Goal: Information Seeking & Learning: Check status

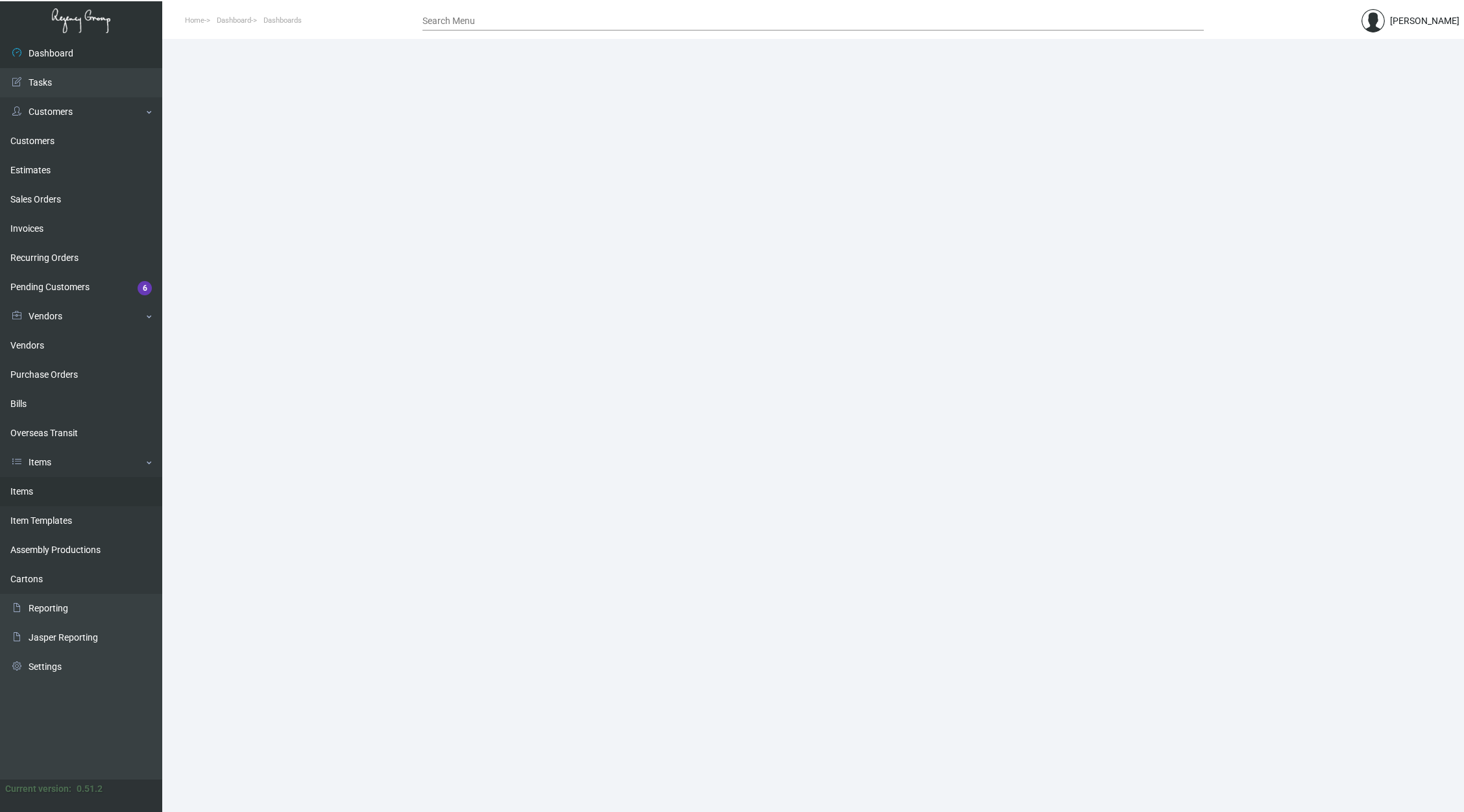
click at [96, 484] on link "Items" at bounding box center [81, 492] width 162 height 29
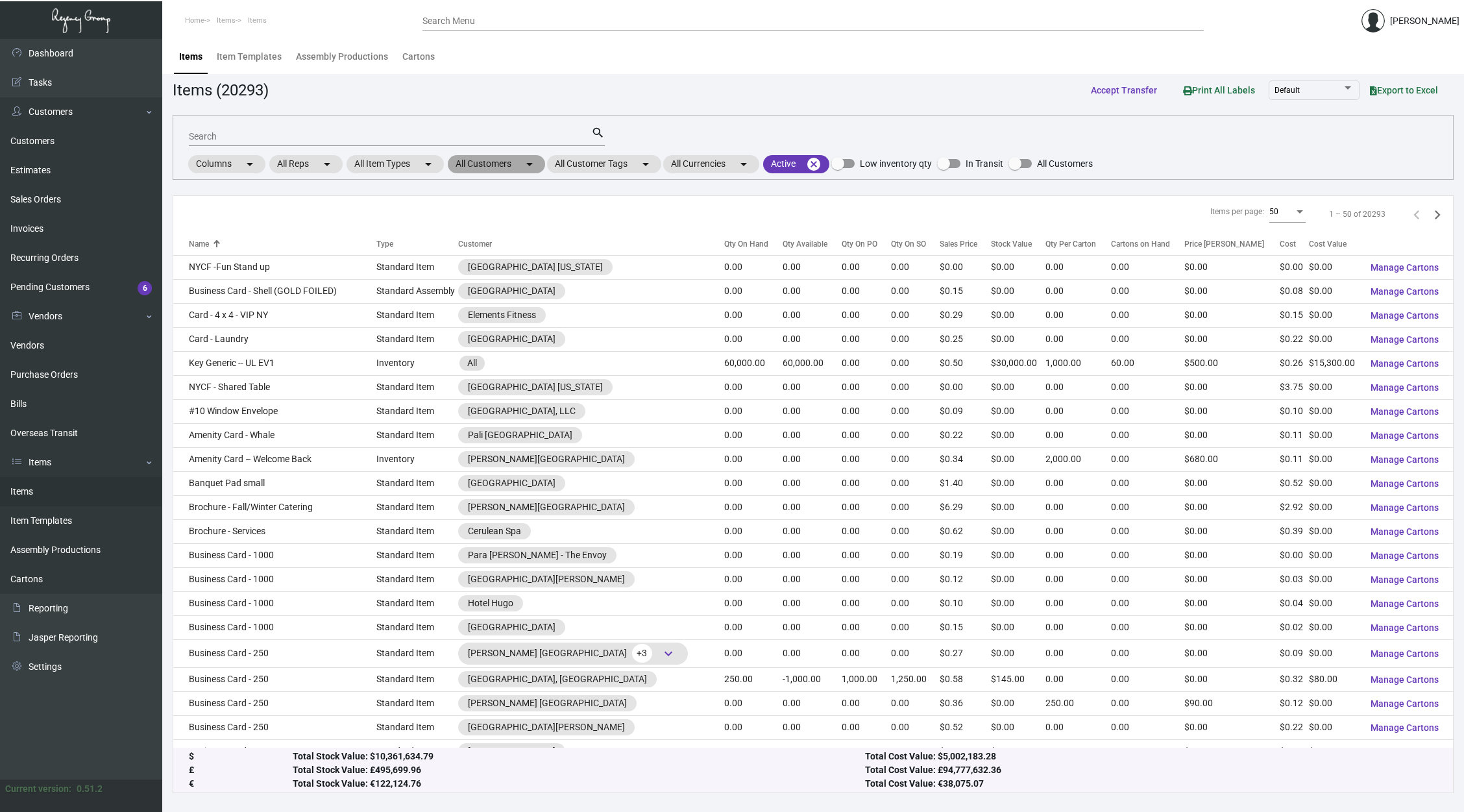
click at [484, 155] on mat-chip "All Customers arrow_drop_down" at bounding box center [496, 163] width 97 height 18
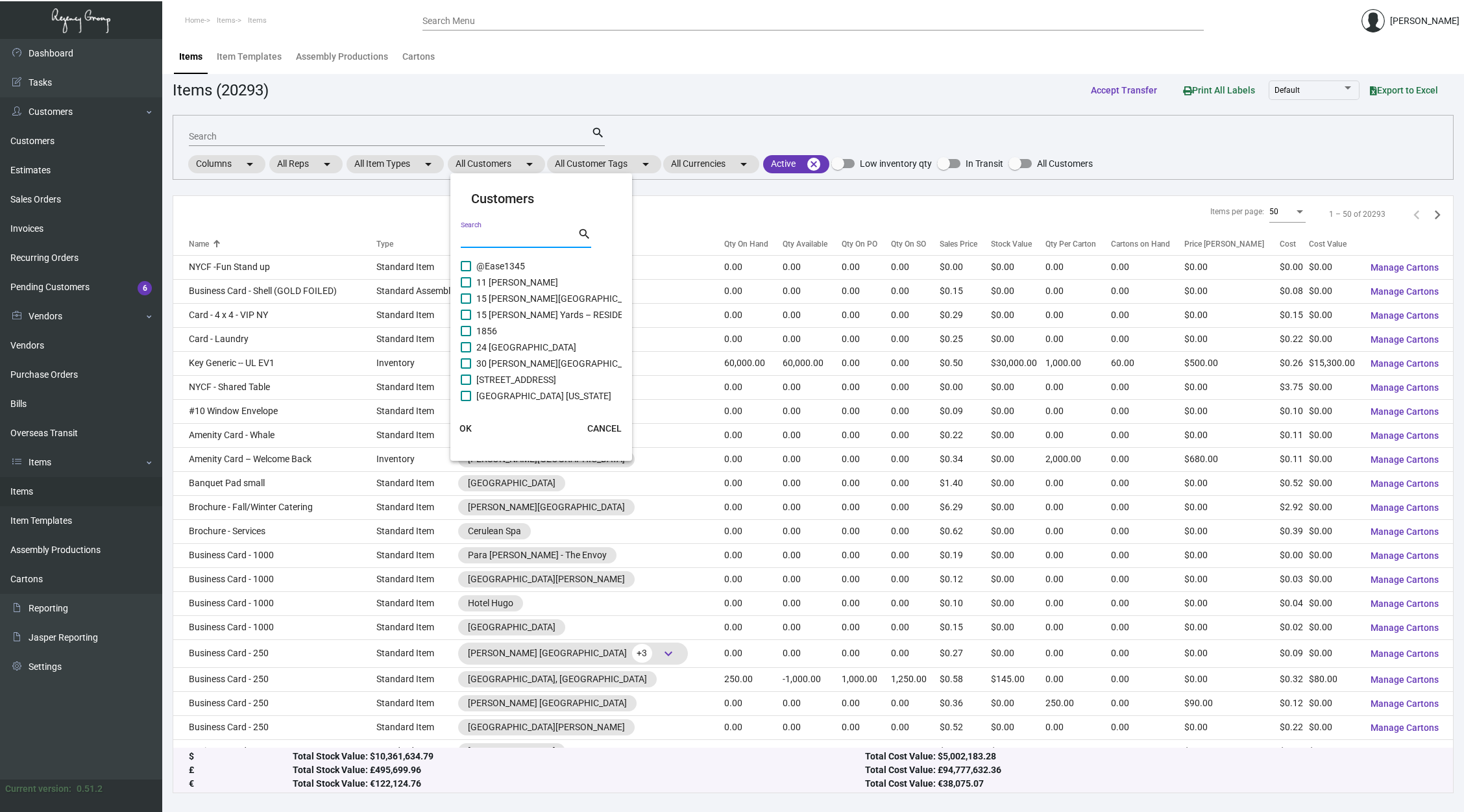
click at [492, 237] on input "Search" at bounding box center [519, 239] width 117 height 11
type input "[GEOGRAPHIC_DATA]"
click at [514, 328] on span "Soho House [GEOGRAPHIC_DATA]" at bounding box center [546, 327] width 138 height 15
click at [466, 333] on input "Soho House [GEOGRAPHIC_DATA]" at bounding box center [465, 333] width 1 height 1
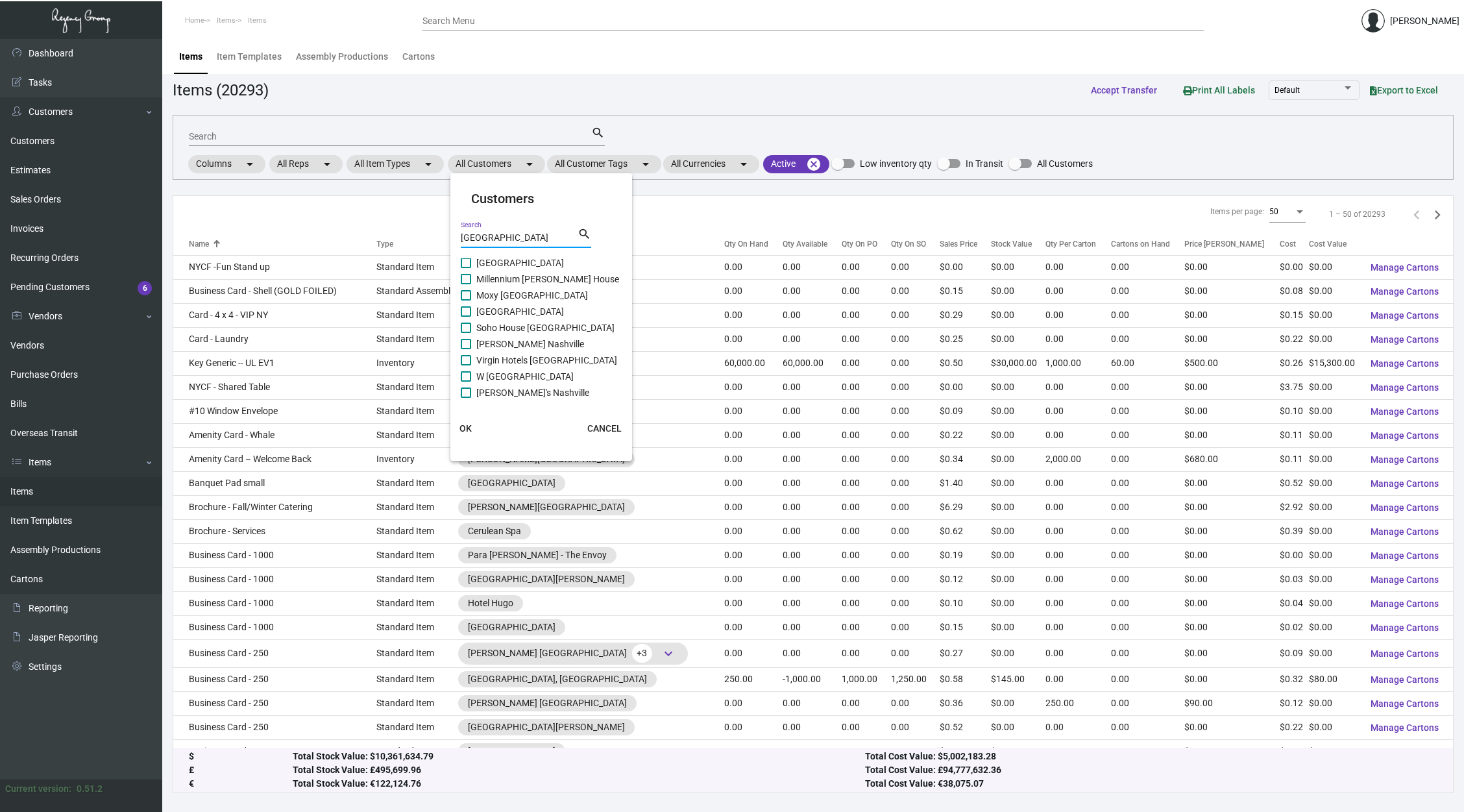
checkbox input "true"
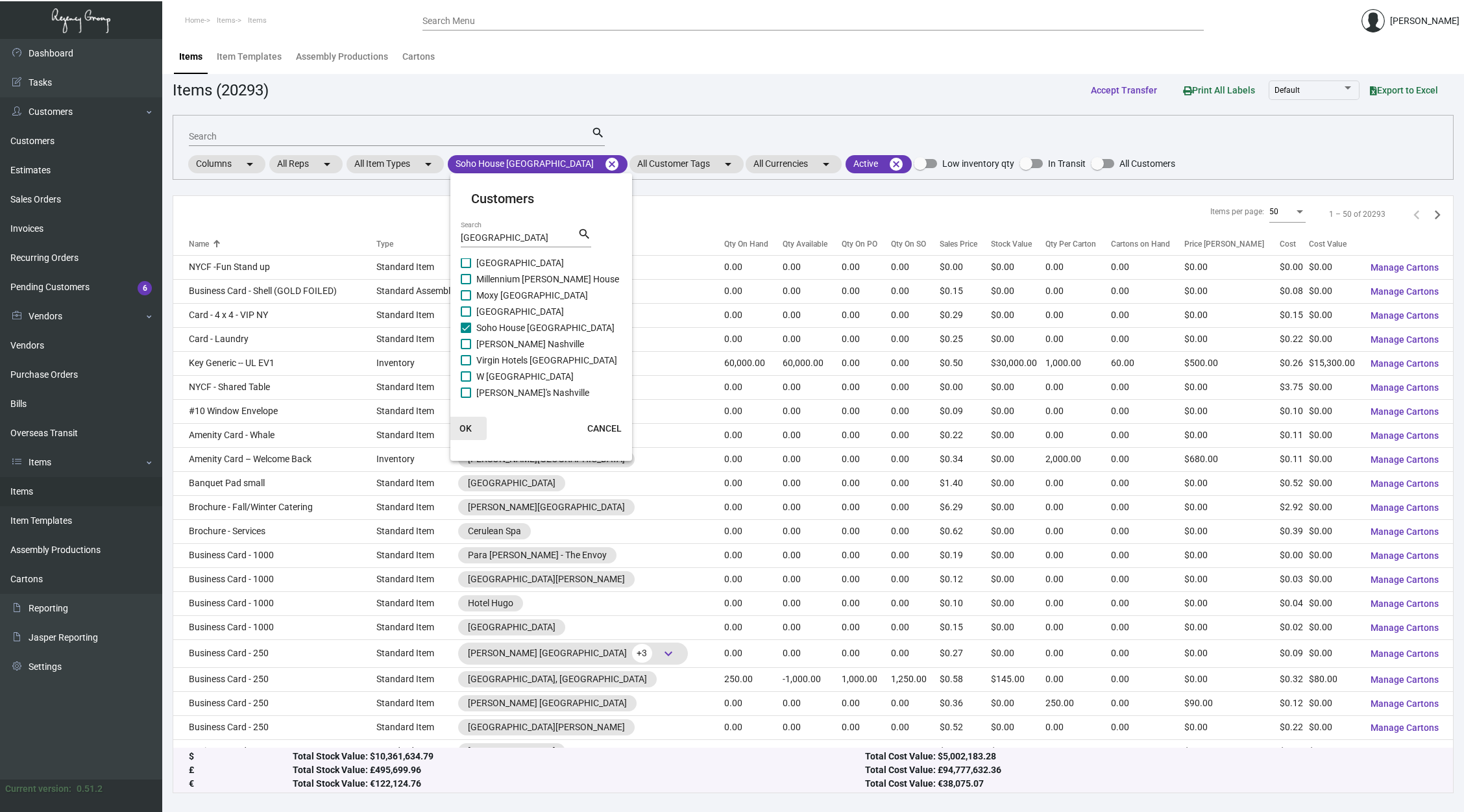
click at [460, 429] on span "OK" at bounding box center [465, 429] width 13 height 11
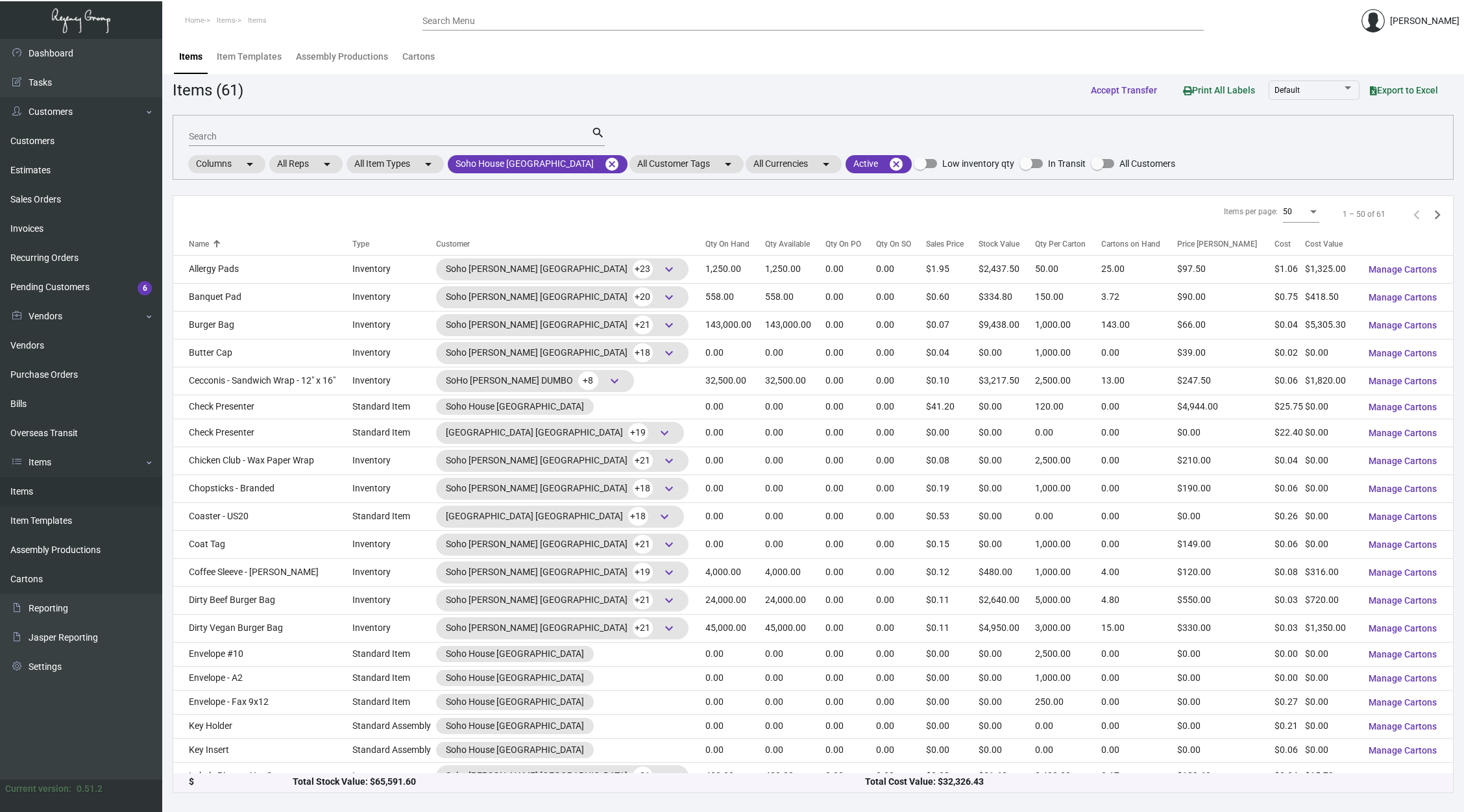
click at [542, 138] on input "Search" at bounding box center [390, 137] width 403 height 11
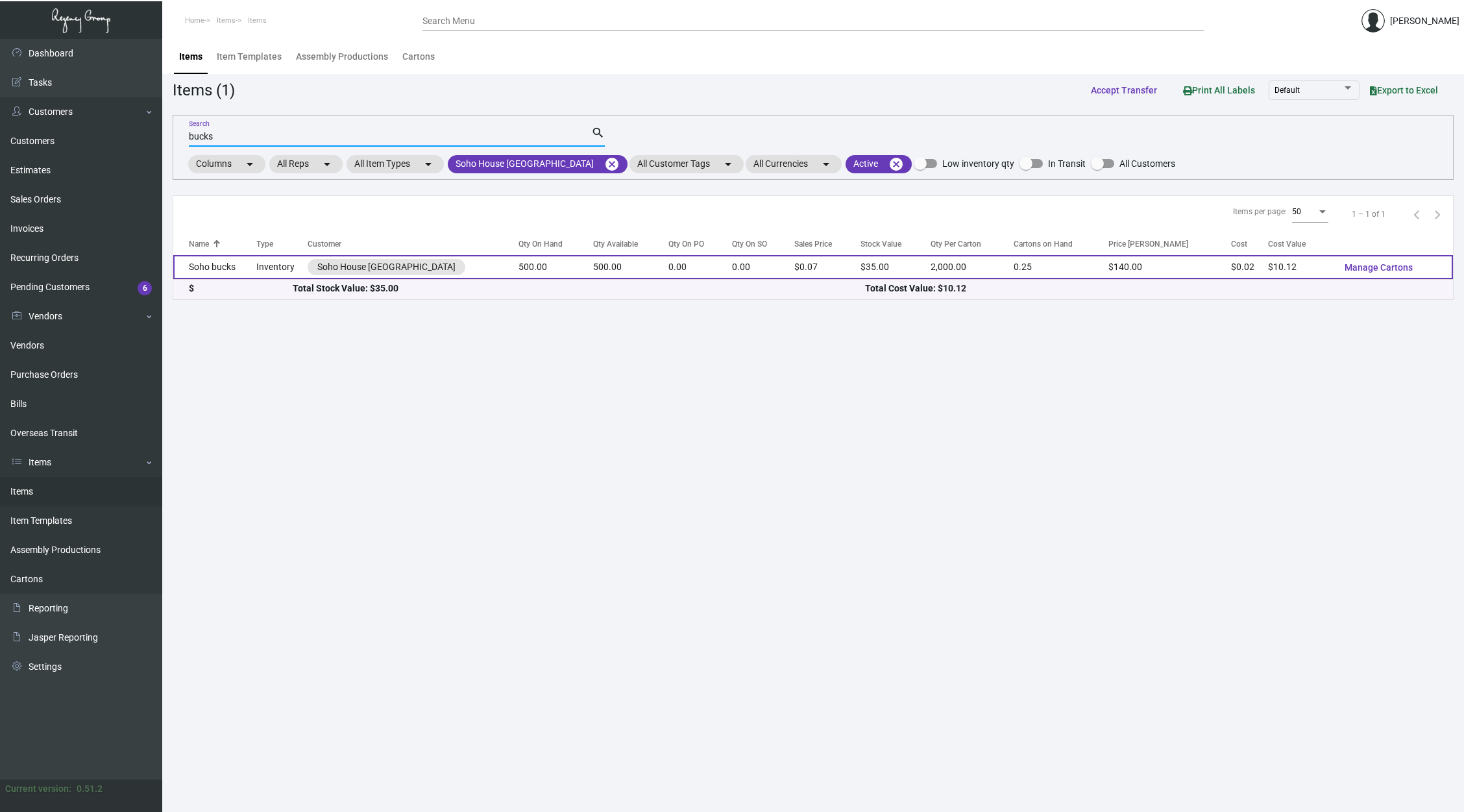
type input "bucks"
click at [694, 255] on td "0.00" at bounding box center [700, 267] width 64 height 24
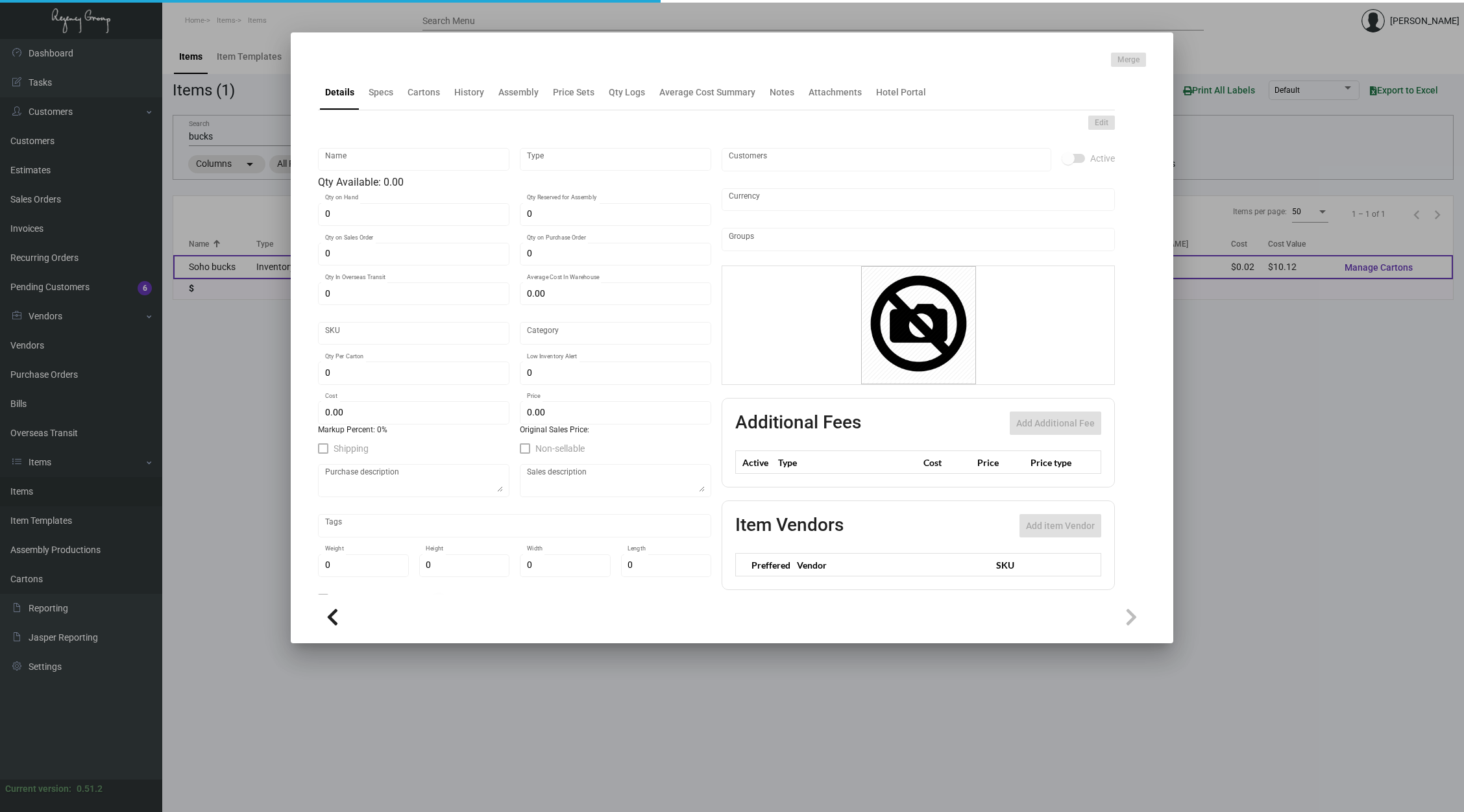
type input "Soho bucks"
type input "Inventory"
type input "500"
type input "$ 0.00"
type input "SOHOHN-Envelope-77"
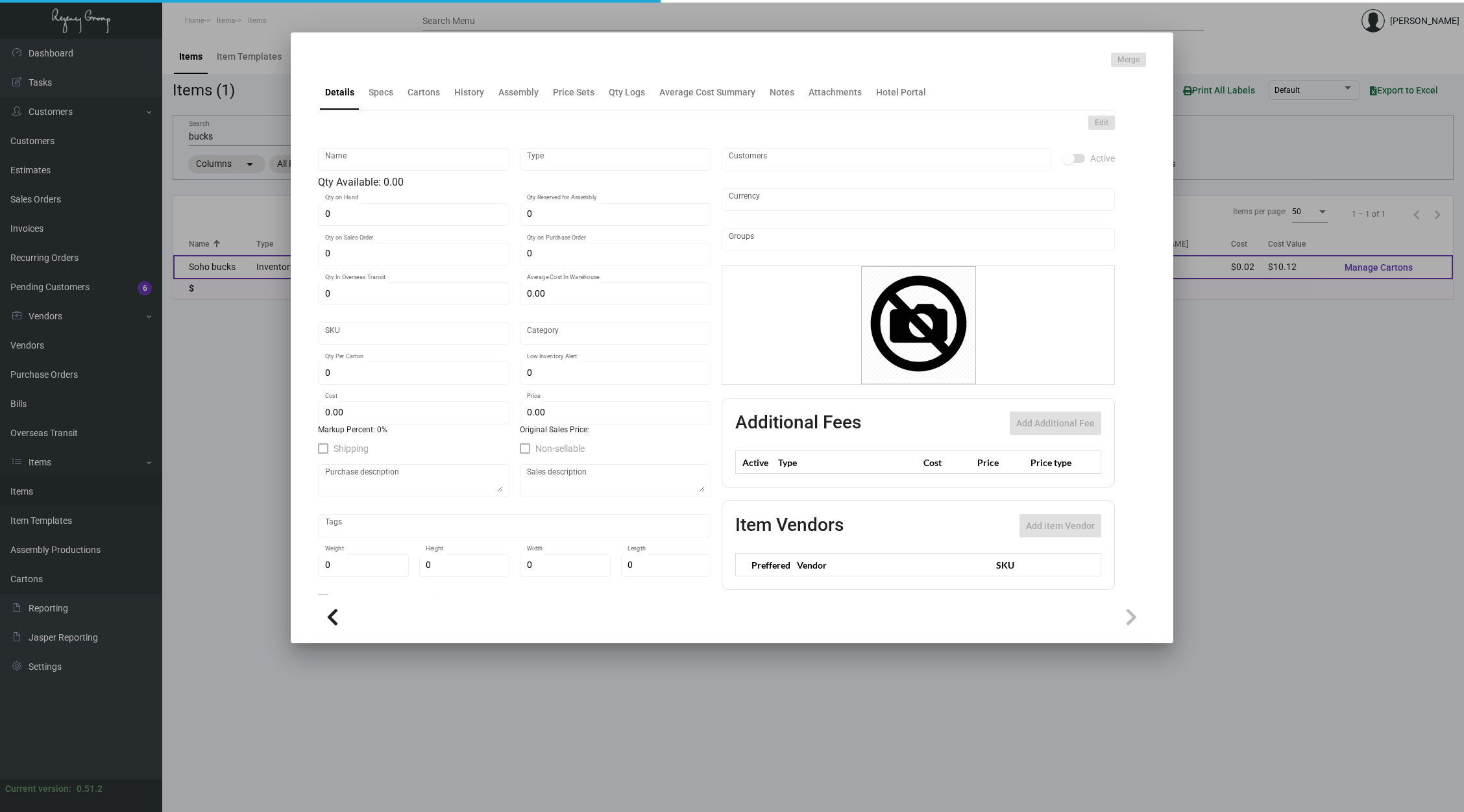
type input "Standard"
type input "2,000"
type input "$ 0.02025"
type input "$ 0.07"
checkbox input "true"
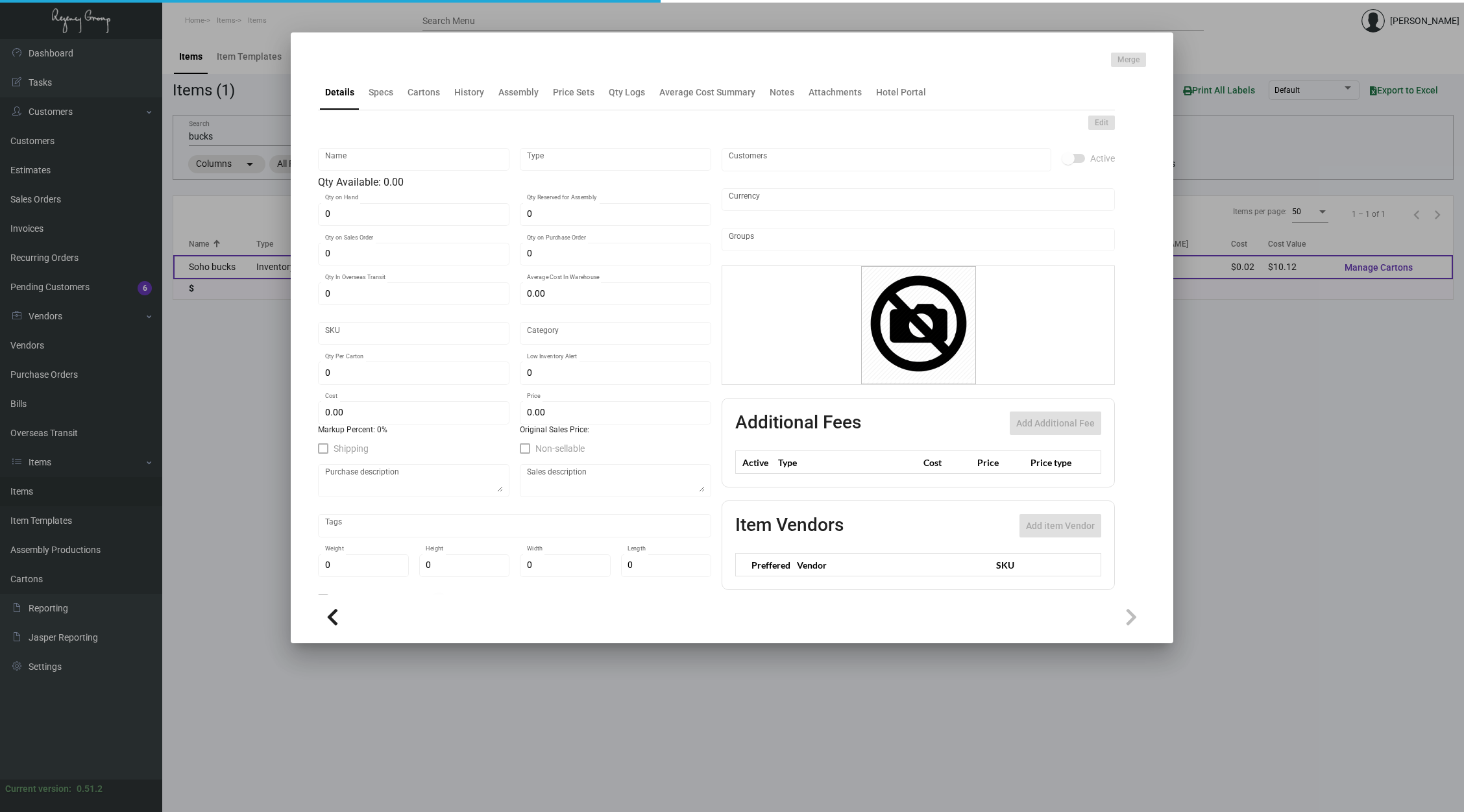
checkbox input "true"
type input "United States Dollar $"
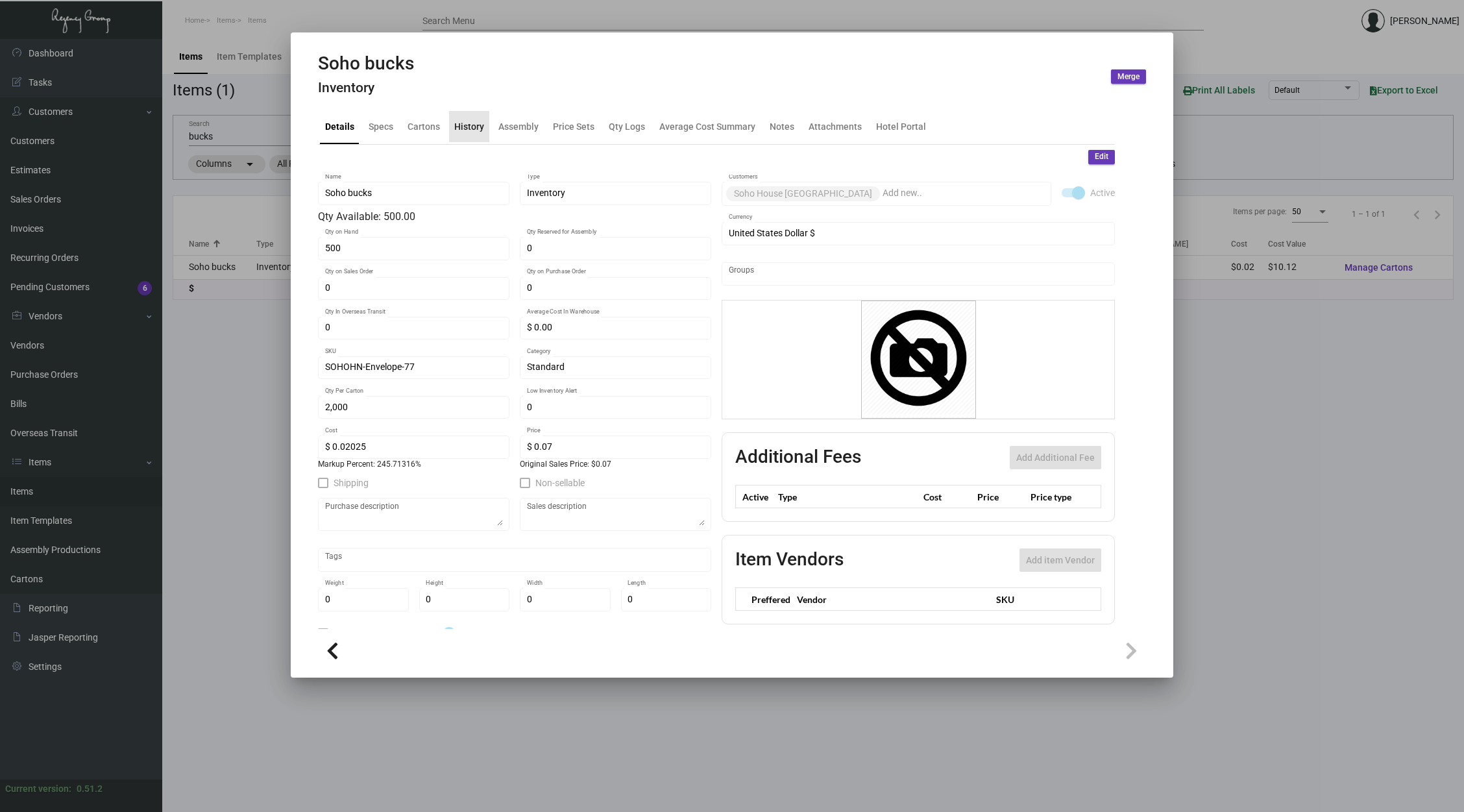
click at [468, 129] on div "History" at bounding box center [469, 126] width 30 height 14
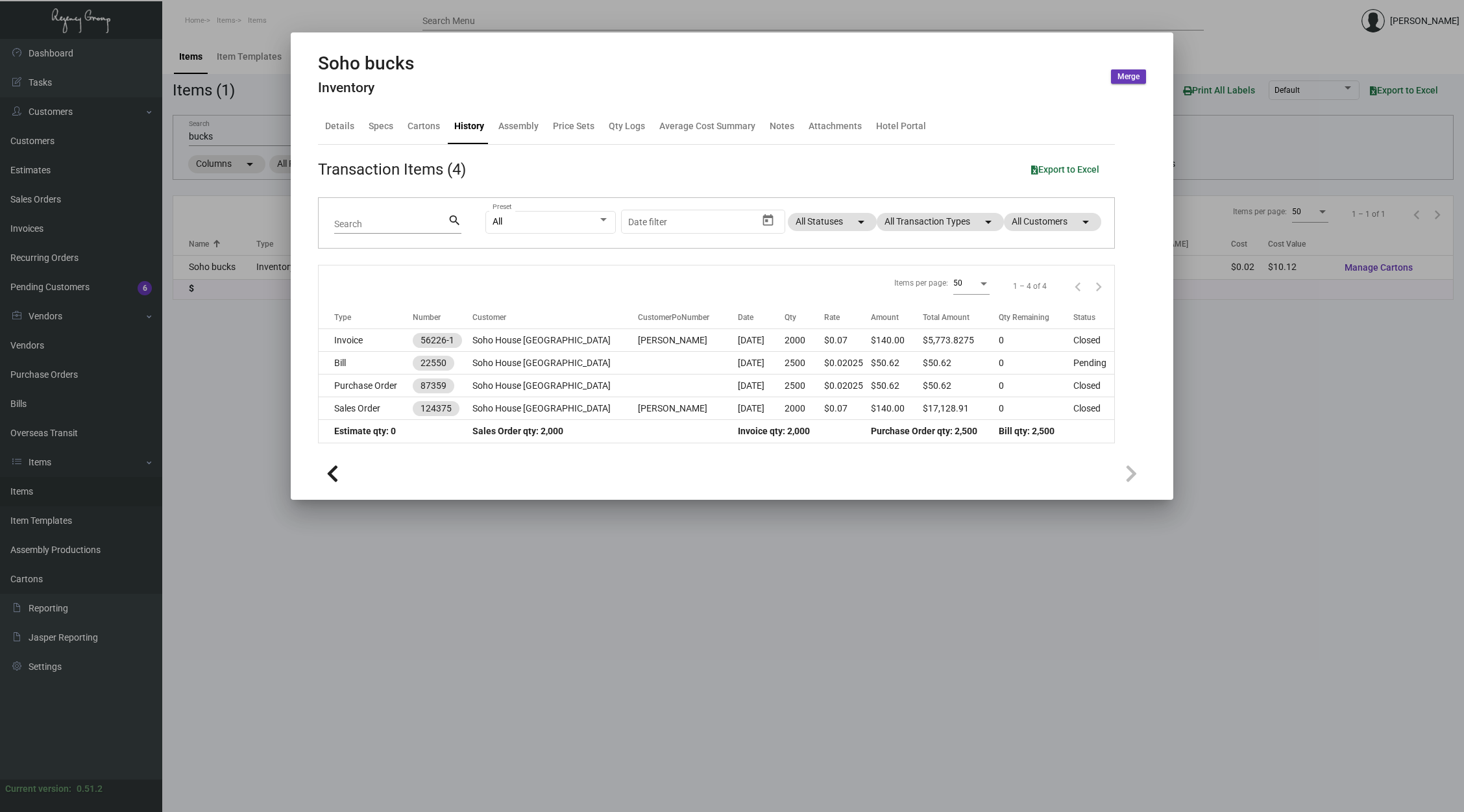
click at [695, 692] on div at bounding box center [732, 406] width 1464 height 812
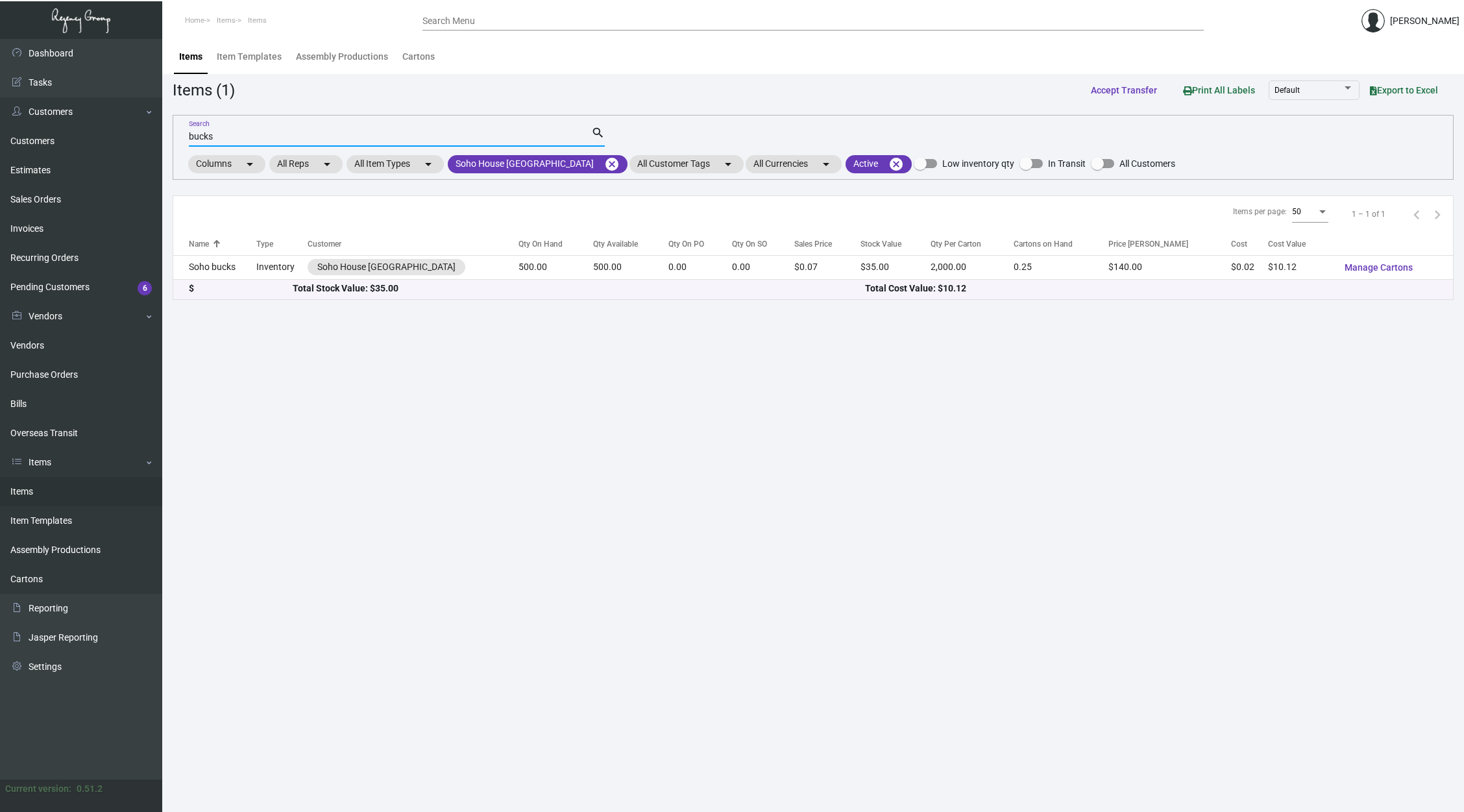
click at [194, 134] on input "bucks" at bounding box center [390, 137] width 403 height 11
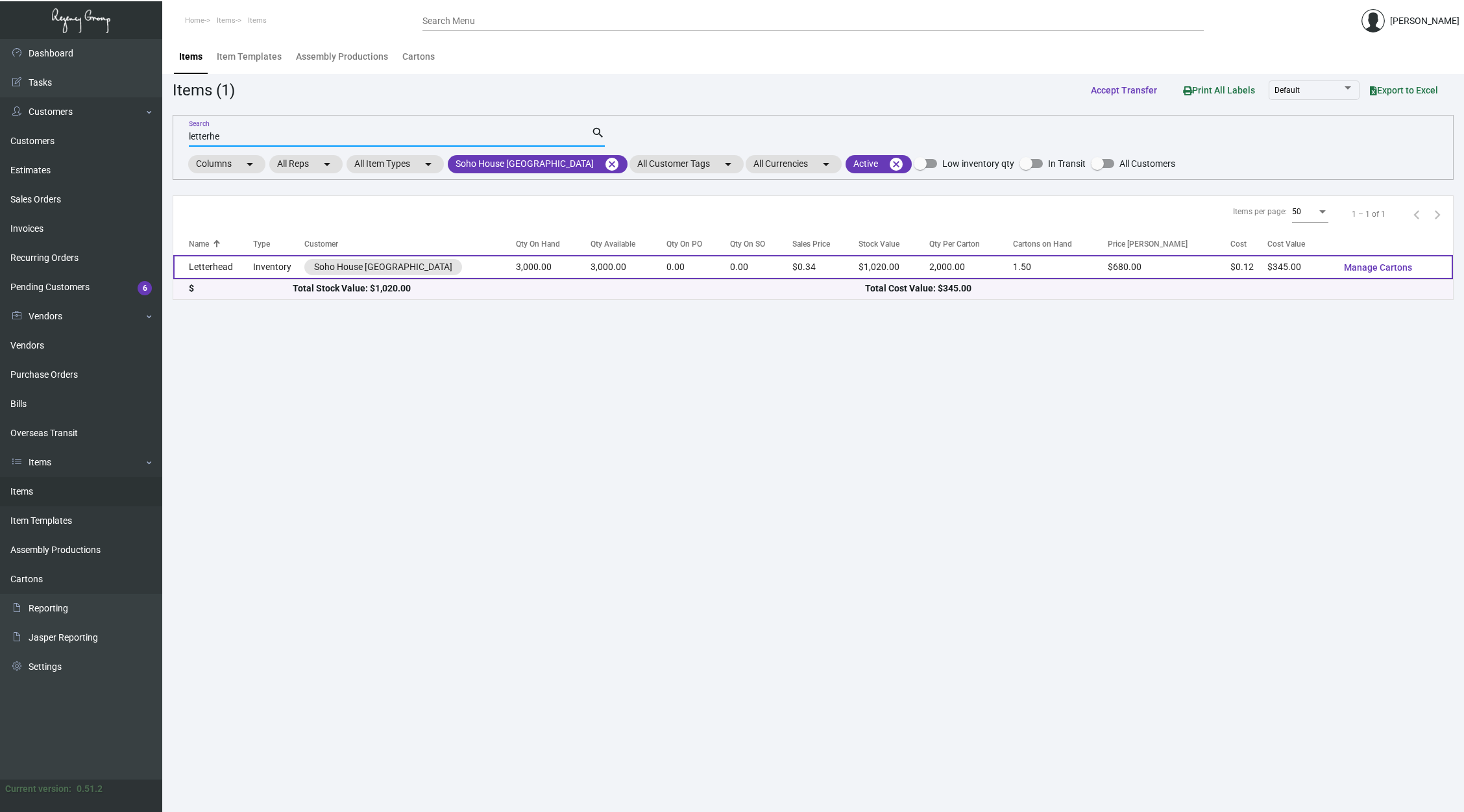
type input "letterhe"
click at [591, 274] on td "3,000.00" at bounding box center [629, 267] width 76 height 24
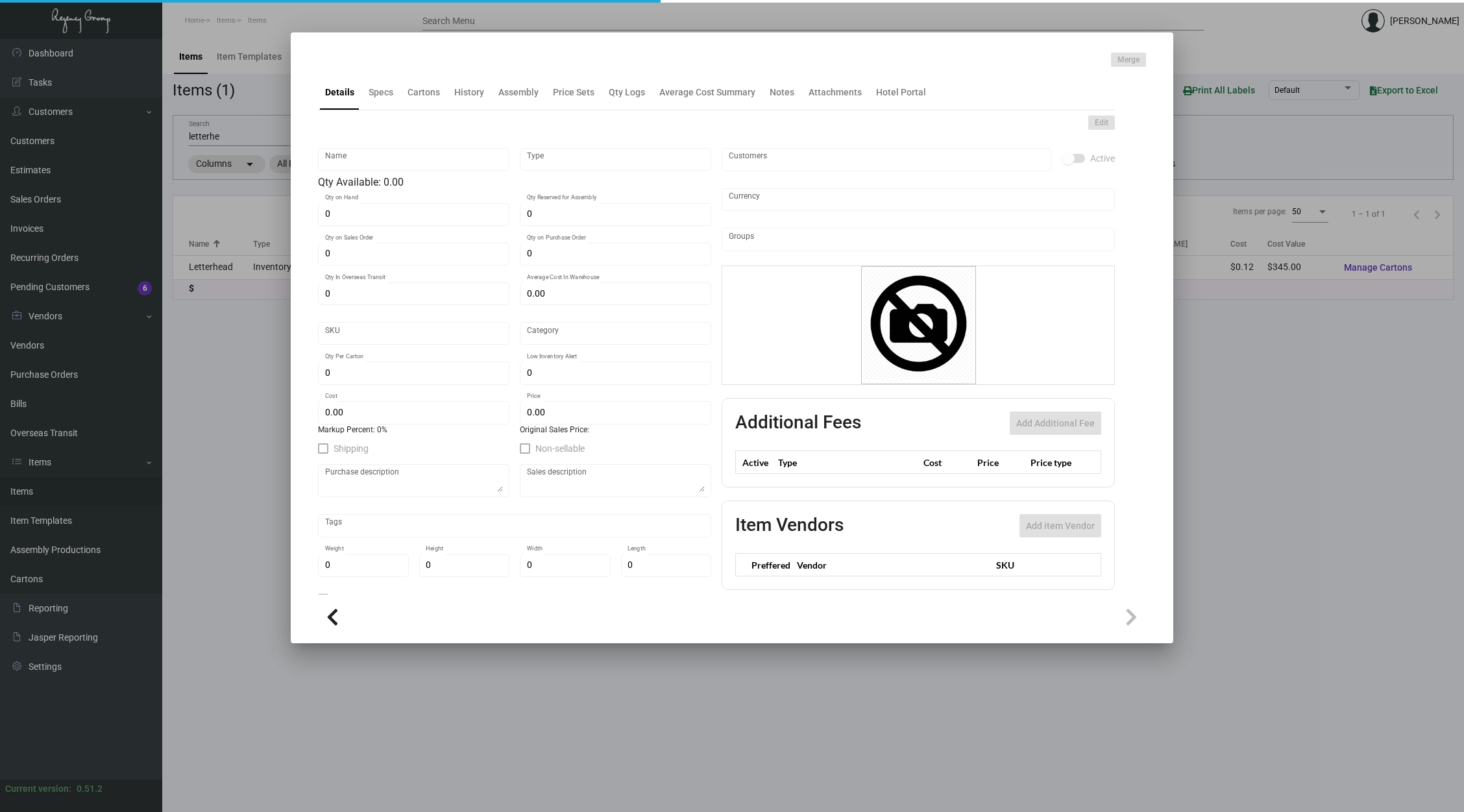
type input "Letterhead"
type input "Inventory"
type input "3,000"
type input "$ 0.00"
type input "SOHOHN-Envelope-77"
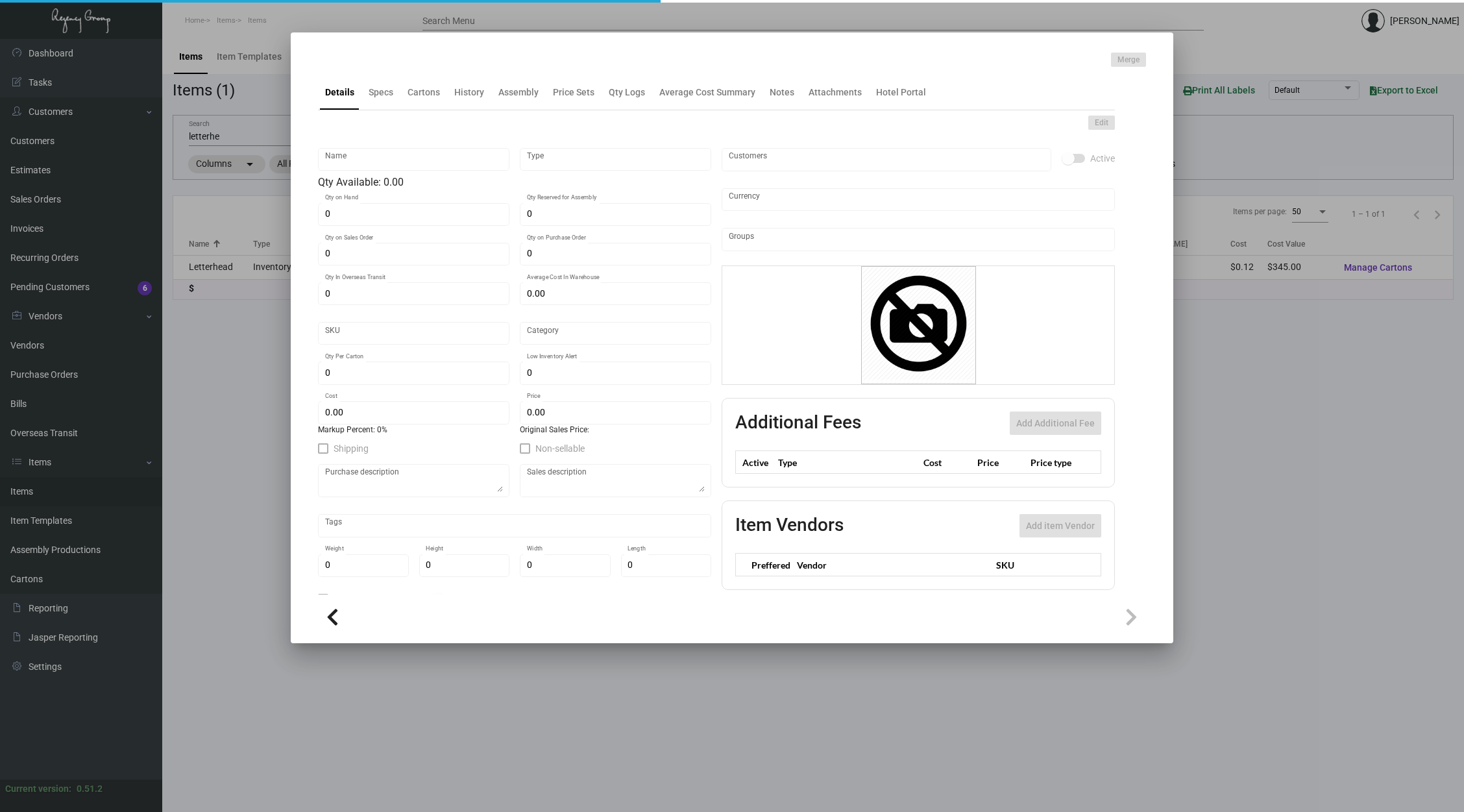
type input "Standard"
type input "2,000"
type input "$ 0.115"
type input "$ 0.34"
checkbox input "true"
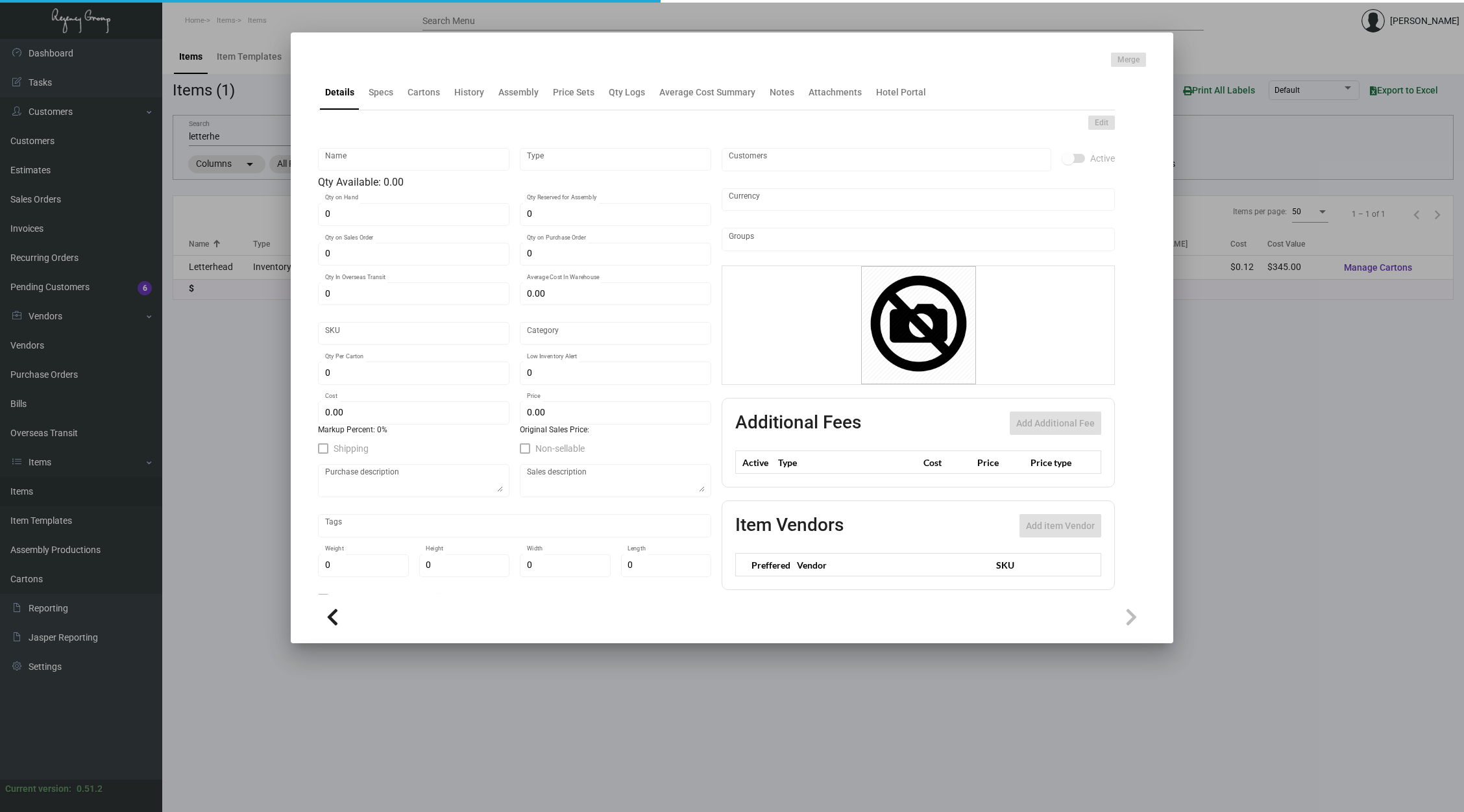
checkbox input "true"
type input "United States Dollar $"
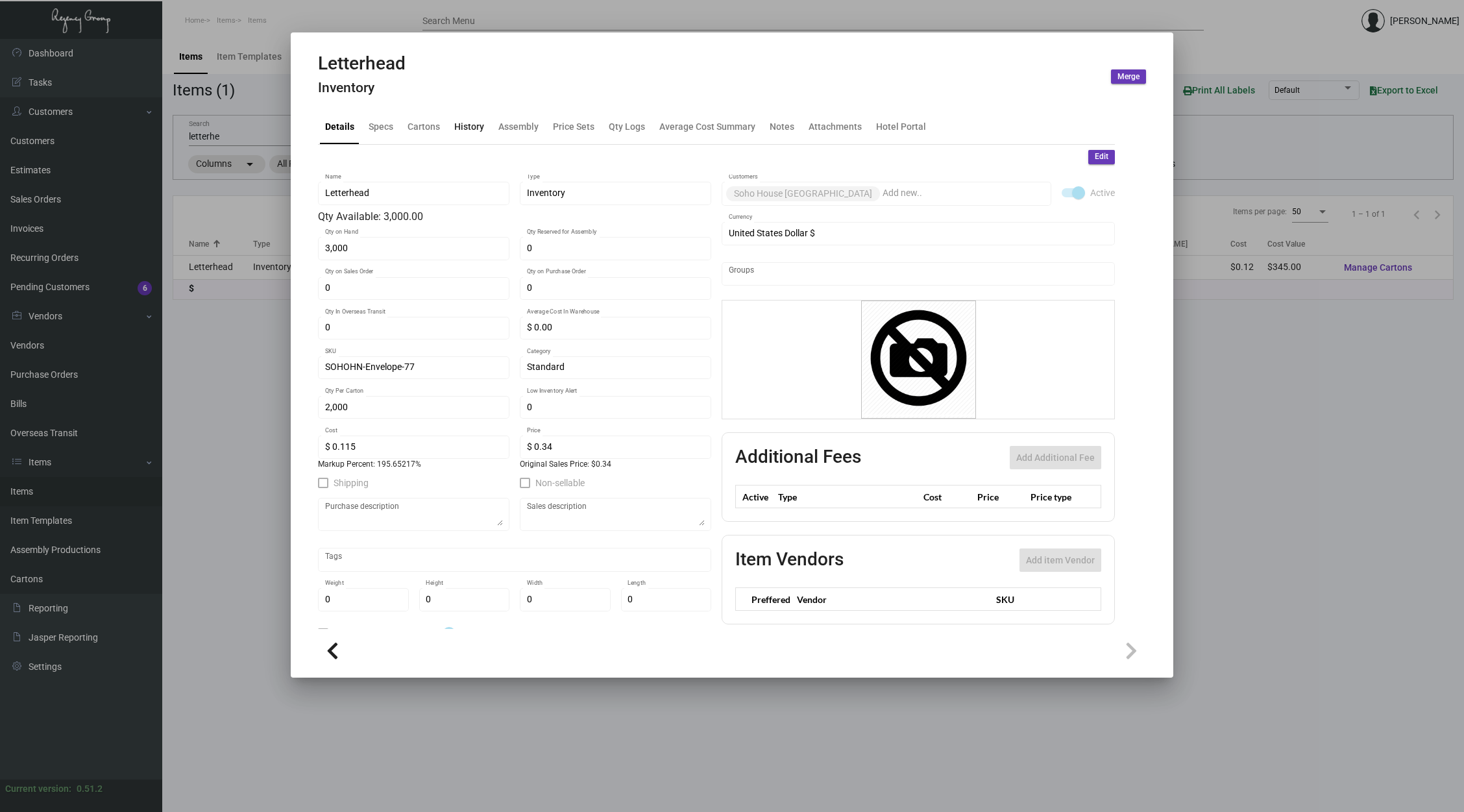
click at [469, 131] on div "History" at bounding box center [469, 126] width 30 height 14
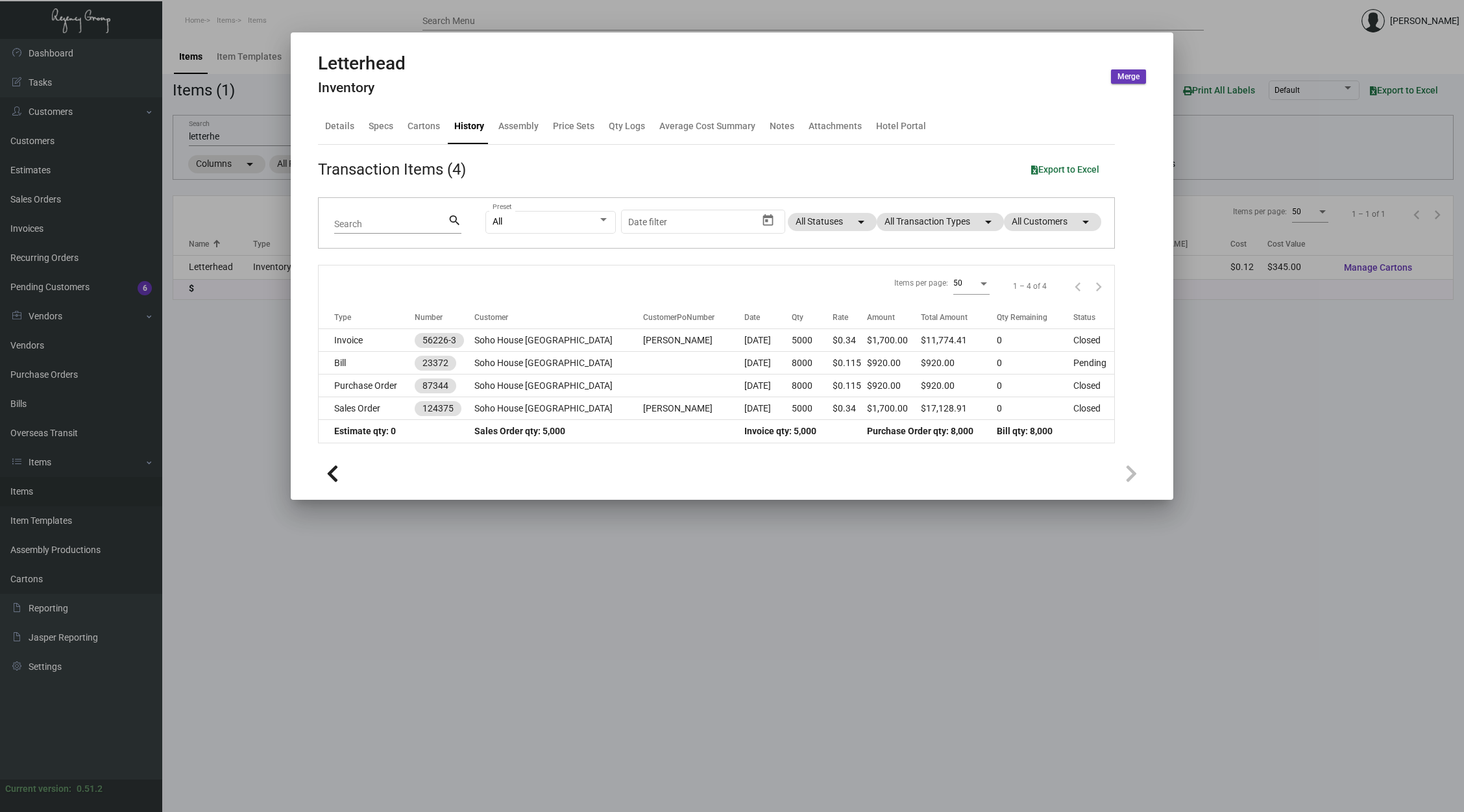
click at [629, 608] on div at bounding box center [732, 406] width 1464 height 812
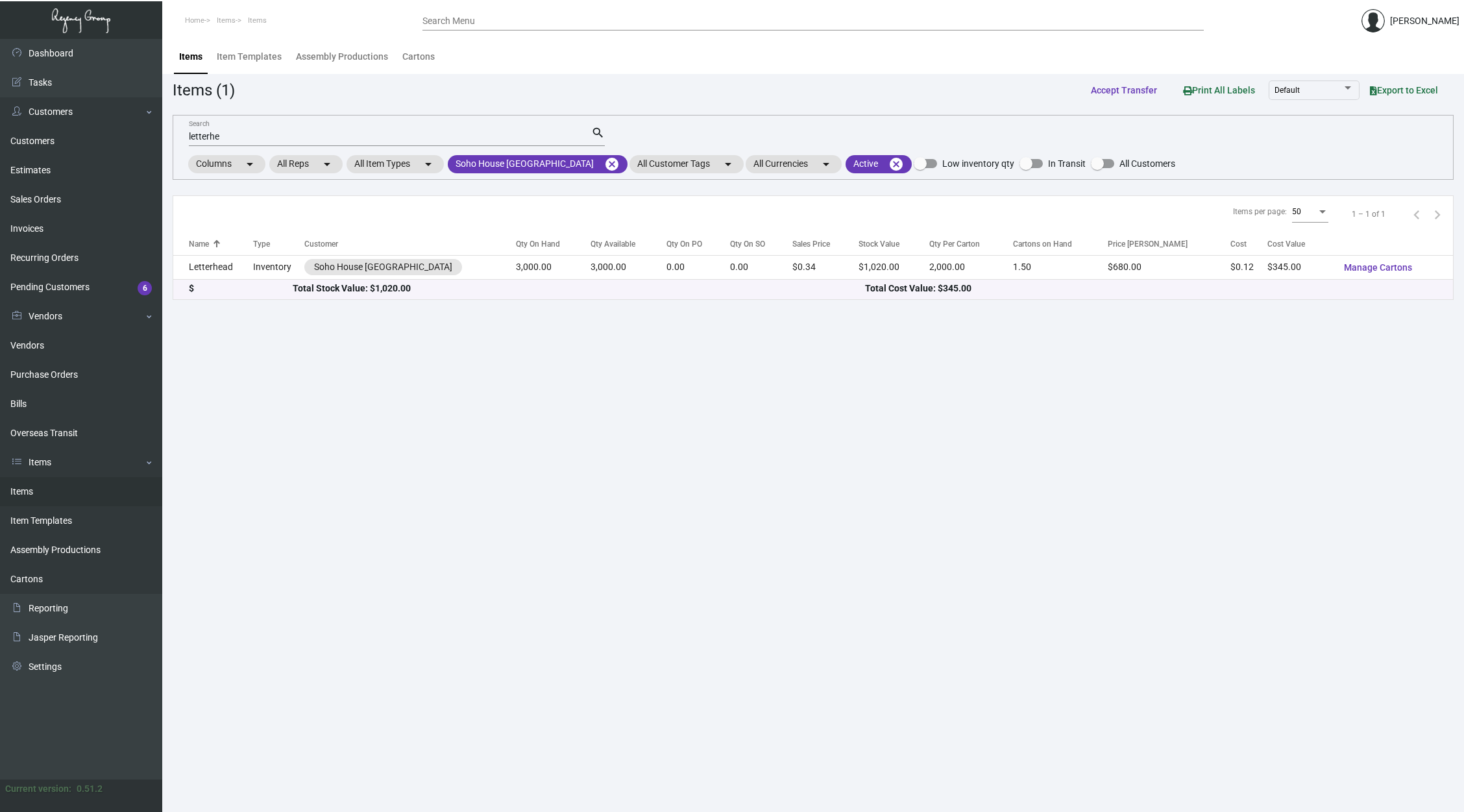
click at [276, 134] on input "letterhe" at bounding box center [390, 137] width 403 height 11
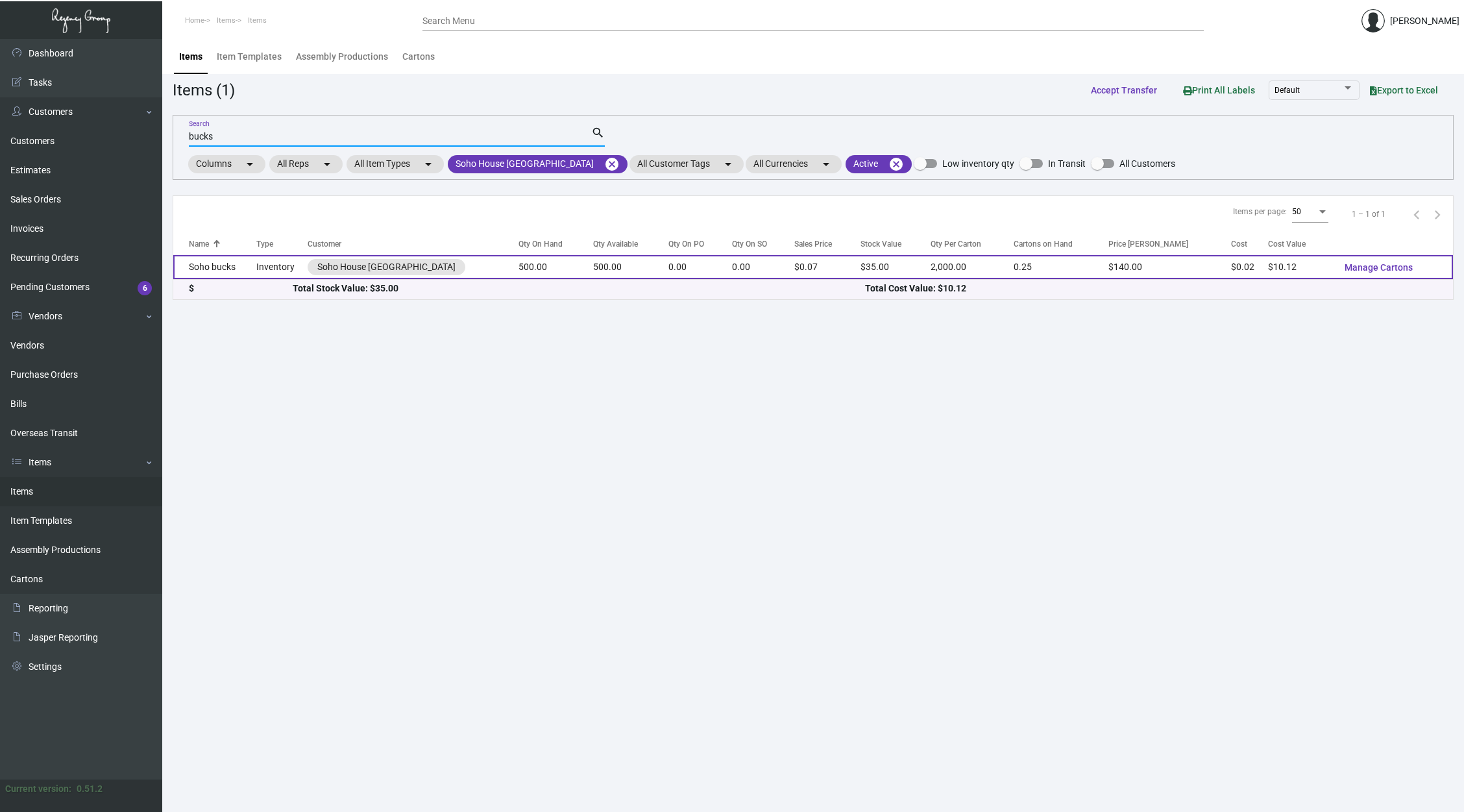
type input "bucks"
click at [518, 260] on td "500.00" at bounding box center [556, 267] width 74 height 24
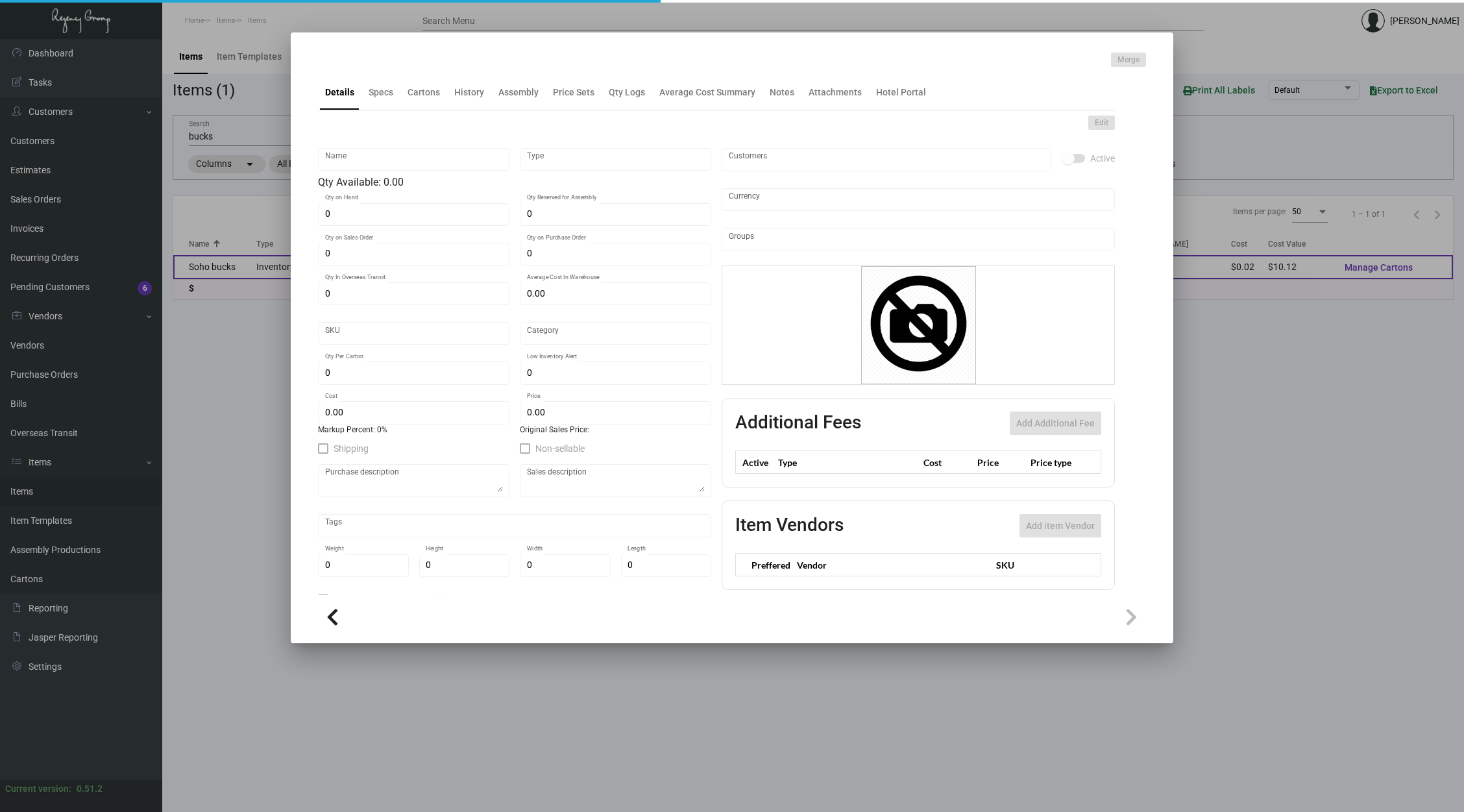
type input "Soho bucks"
type input "Inventory"
type input "500"
type input "$ 0.00"
type input "SOHOHN-Envelope-77"
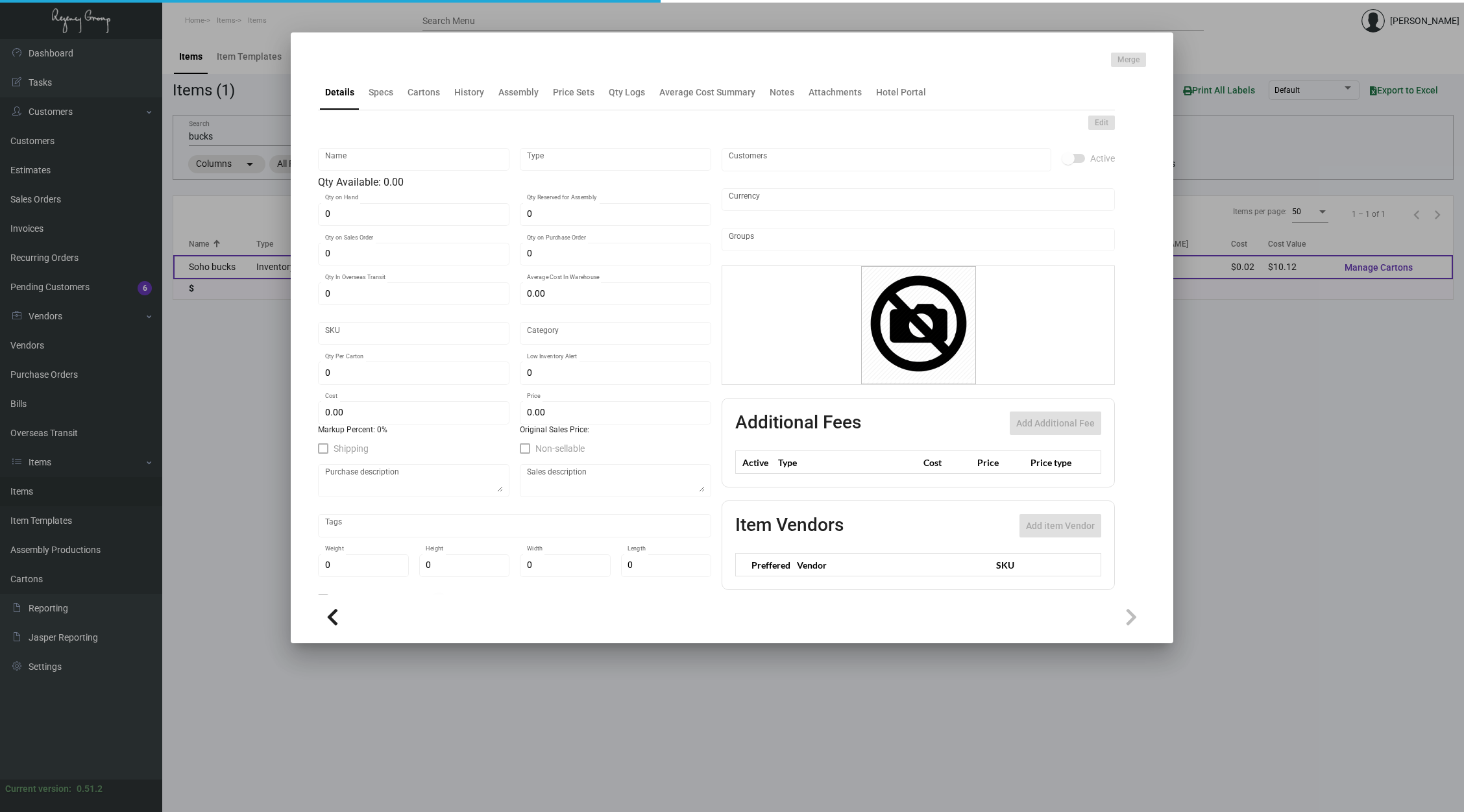
type input "Standard"
type input "2,000"
type input "$ 0.02025"
type input "$ 0.07"
checkbox input "true"
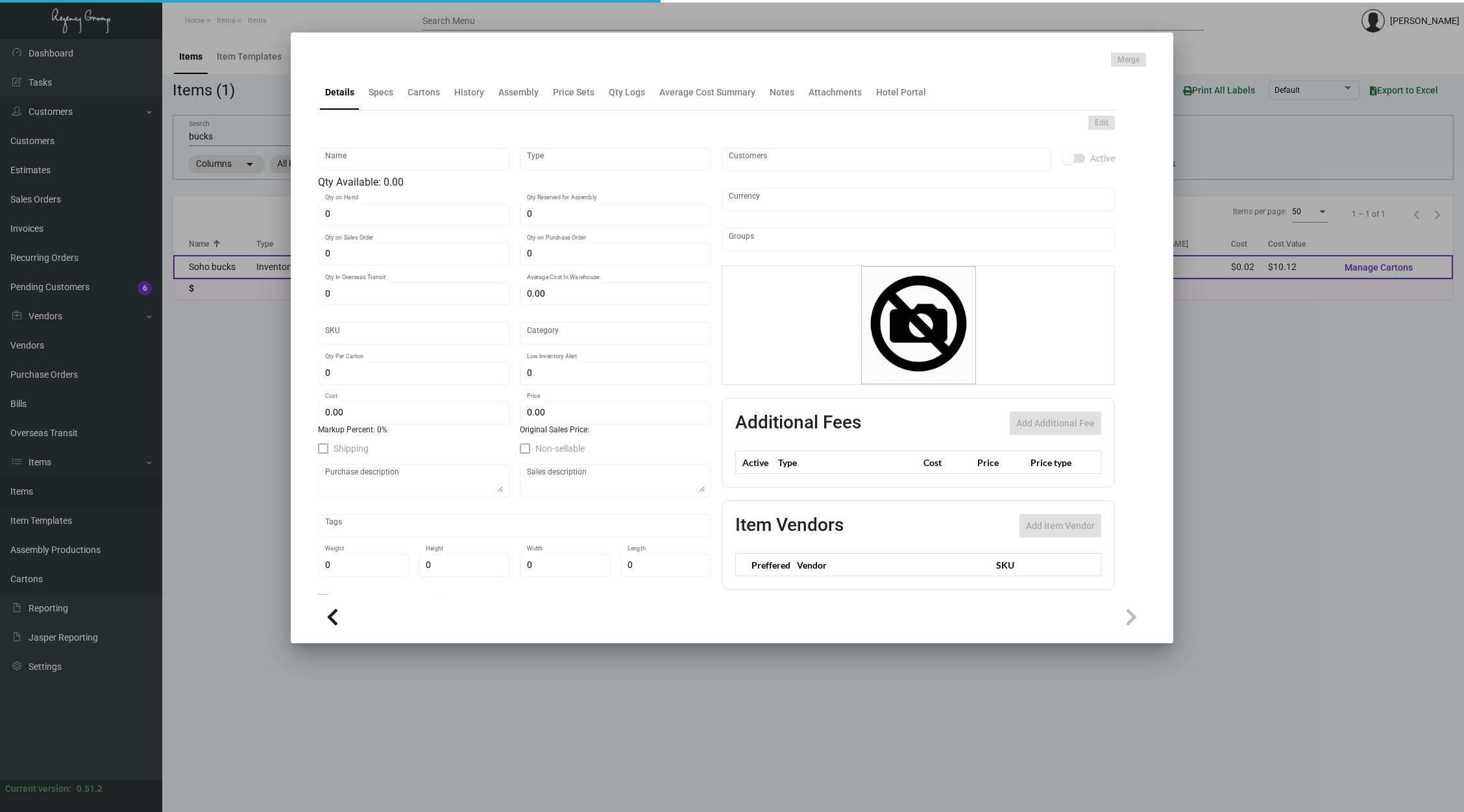
checkbox input "true"
type input "United States Dollar $"
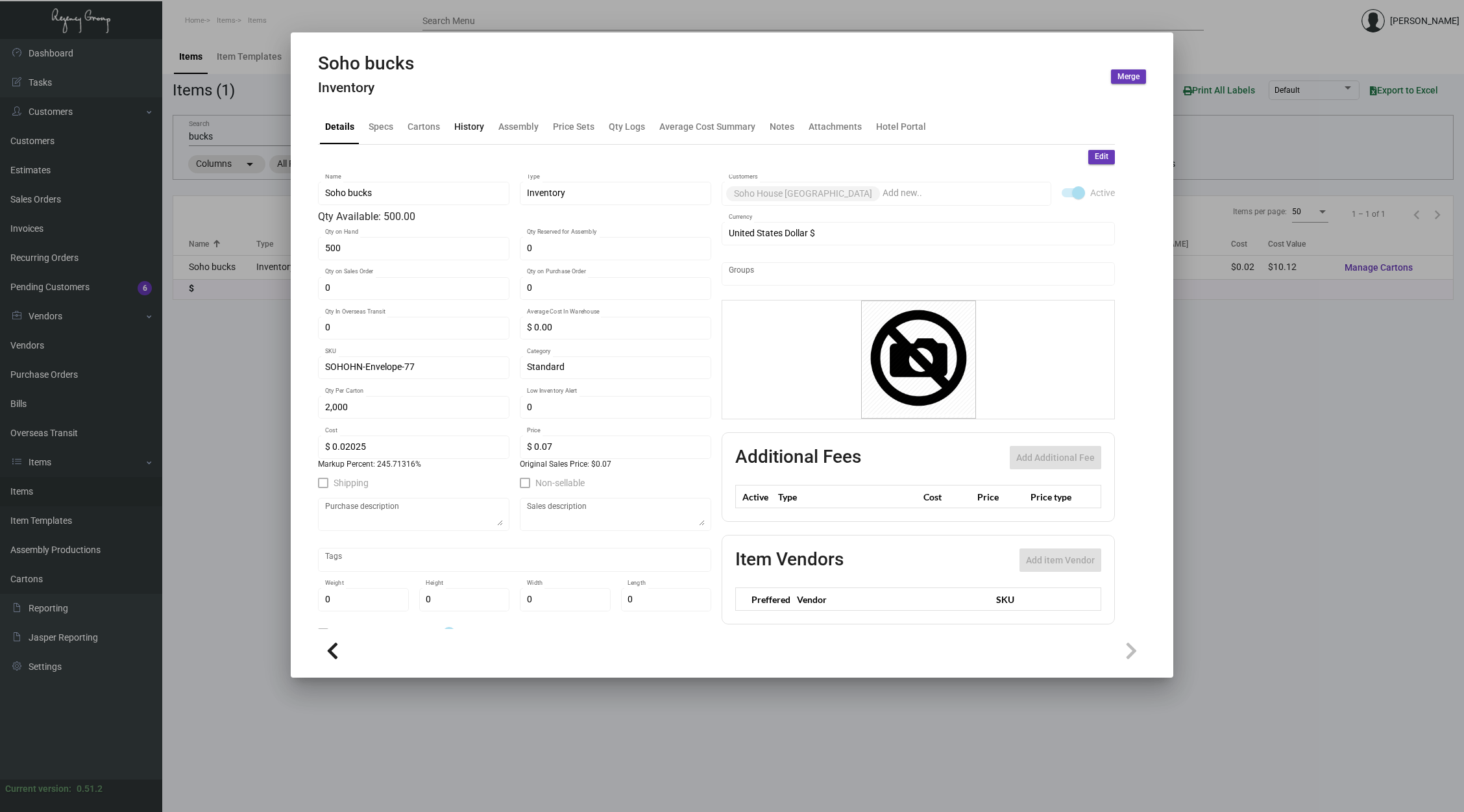
click at [465, 126] on div "History" at bounding box center [469, 126] width 30 height 14
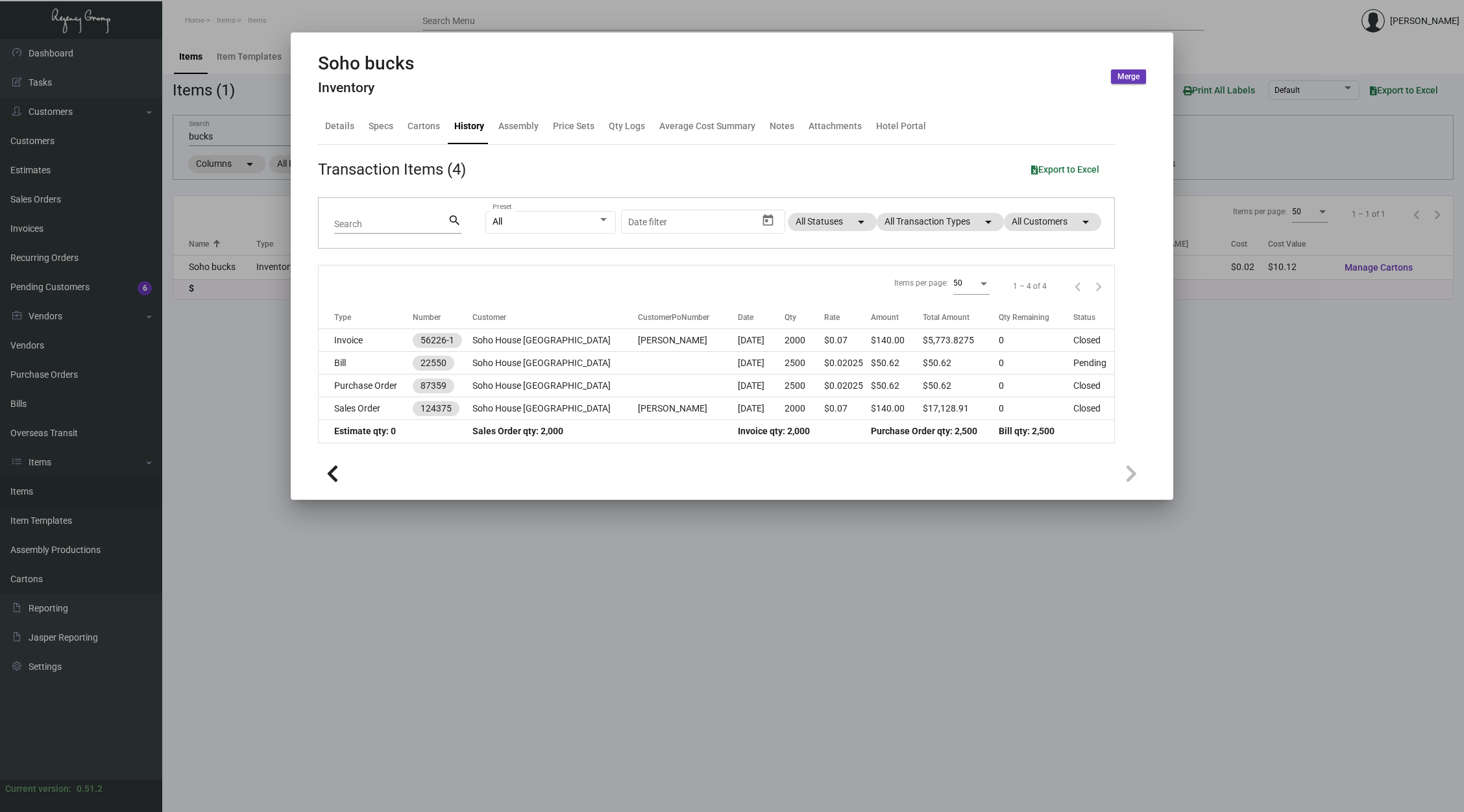
click at [758, 638] on div at bounding box center [732, 406] width 1464 height 812
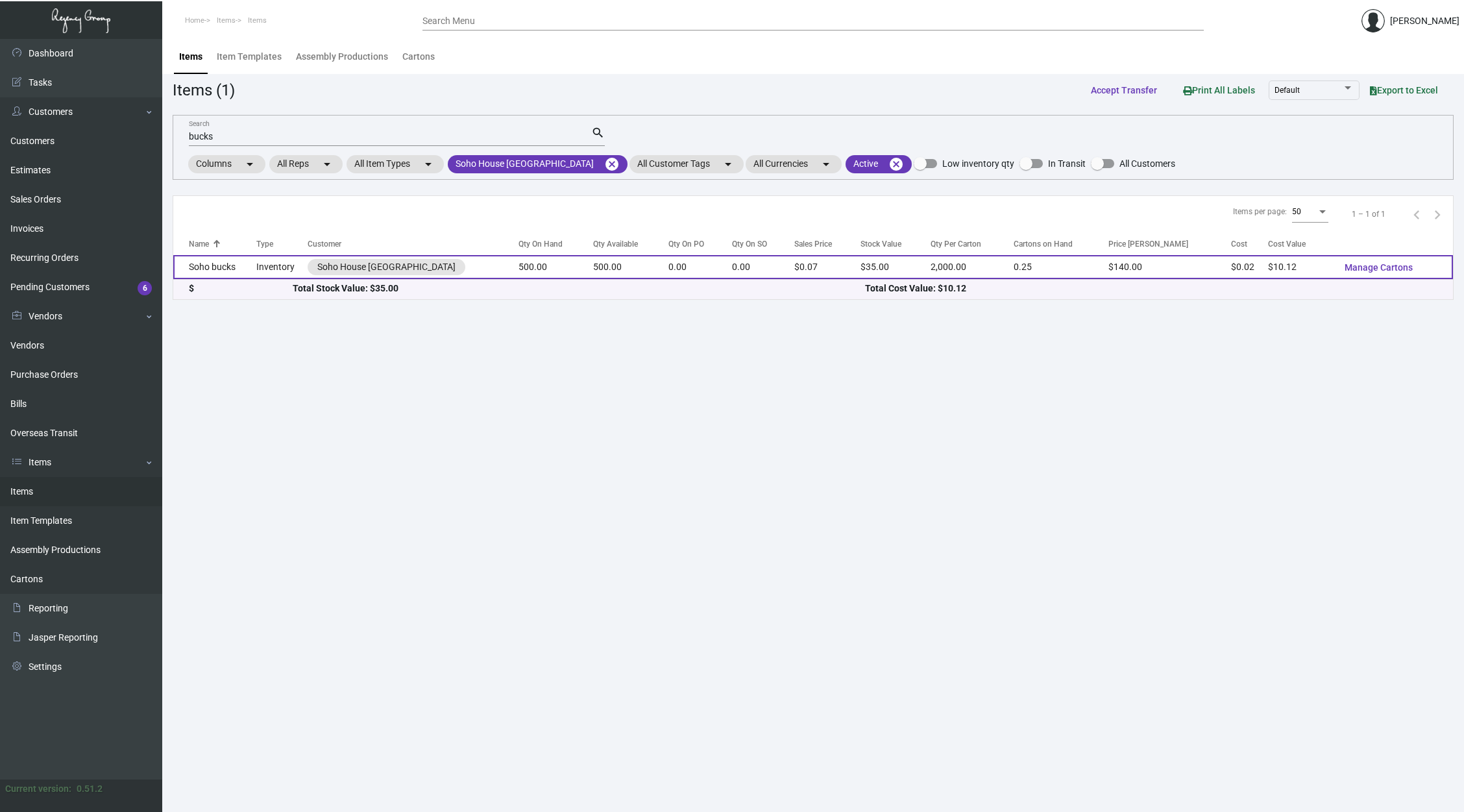
click at [669, 274] on td "0.00" at bounding box center [700, 267] width 64 height 24
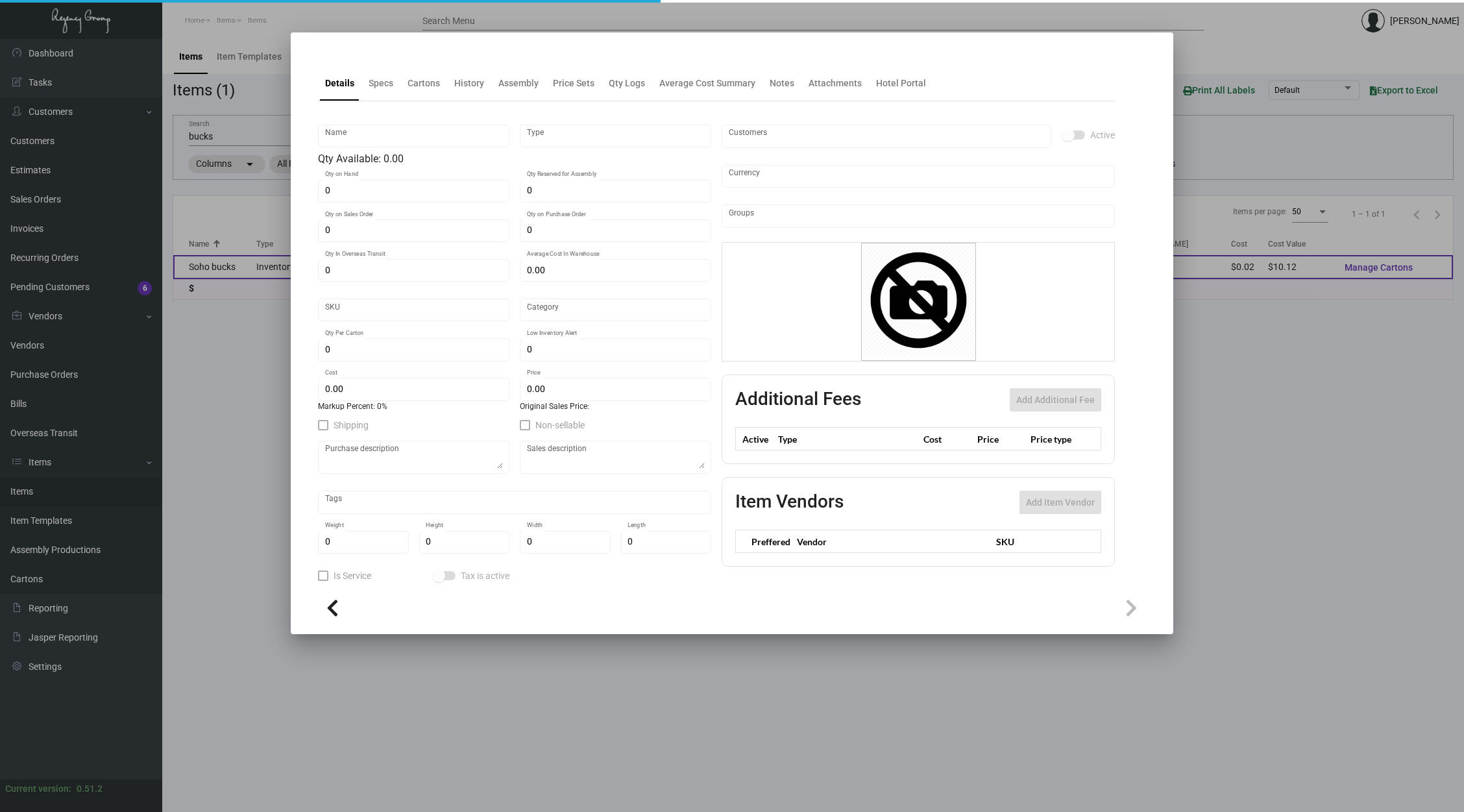
type input "Soho bucks"
type input "Inventory"
type input "500"
type input "$ 0.00"
type input "SOHOHN-Envelope-77"
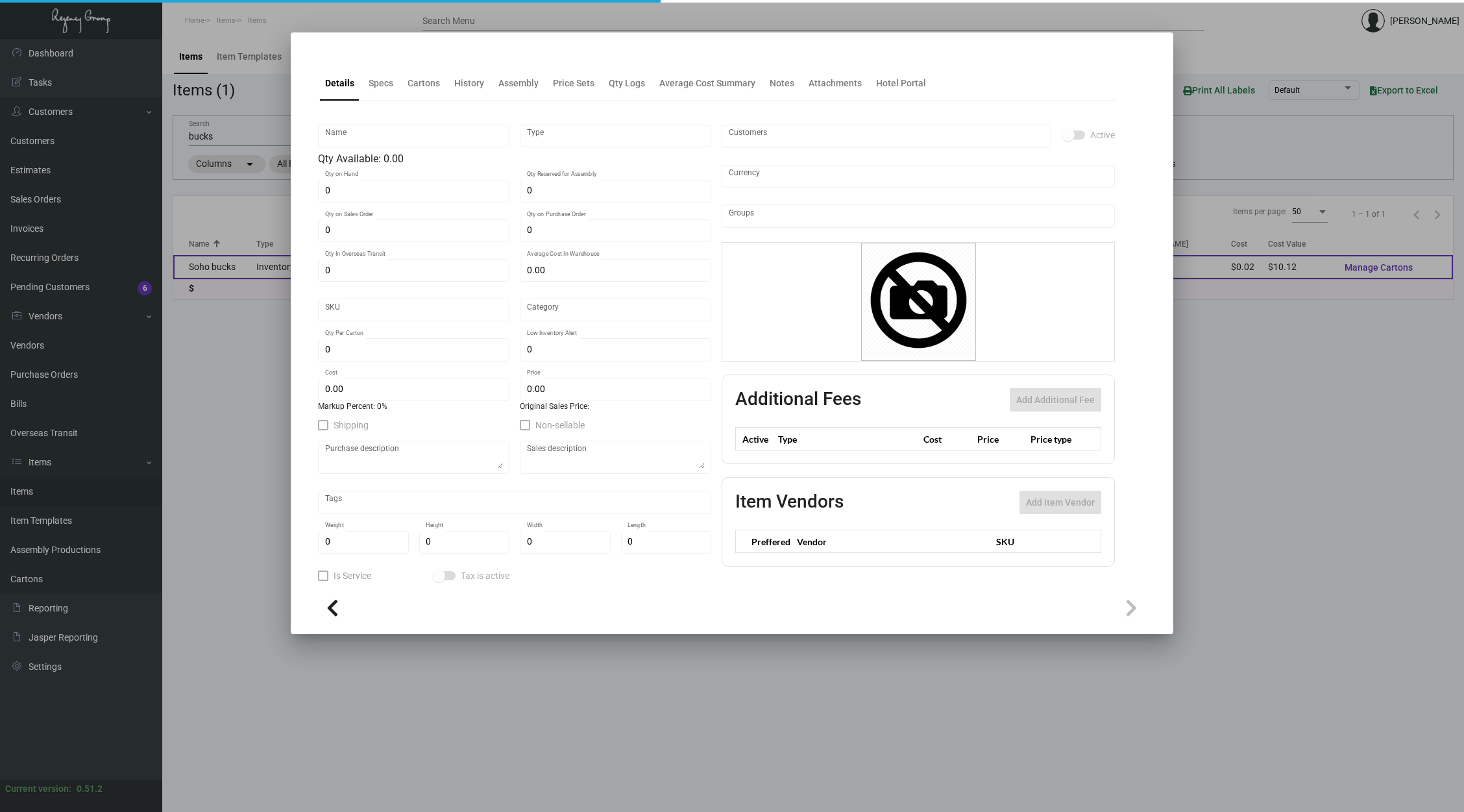
type input "Standard"
type input "2,000"
type input "$ 0.02025"
type input "$ 0.07"
checkbox input "true"
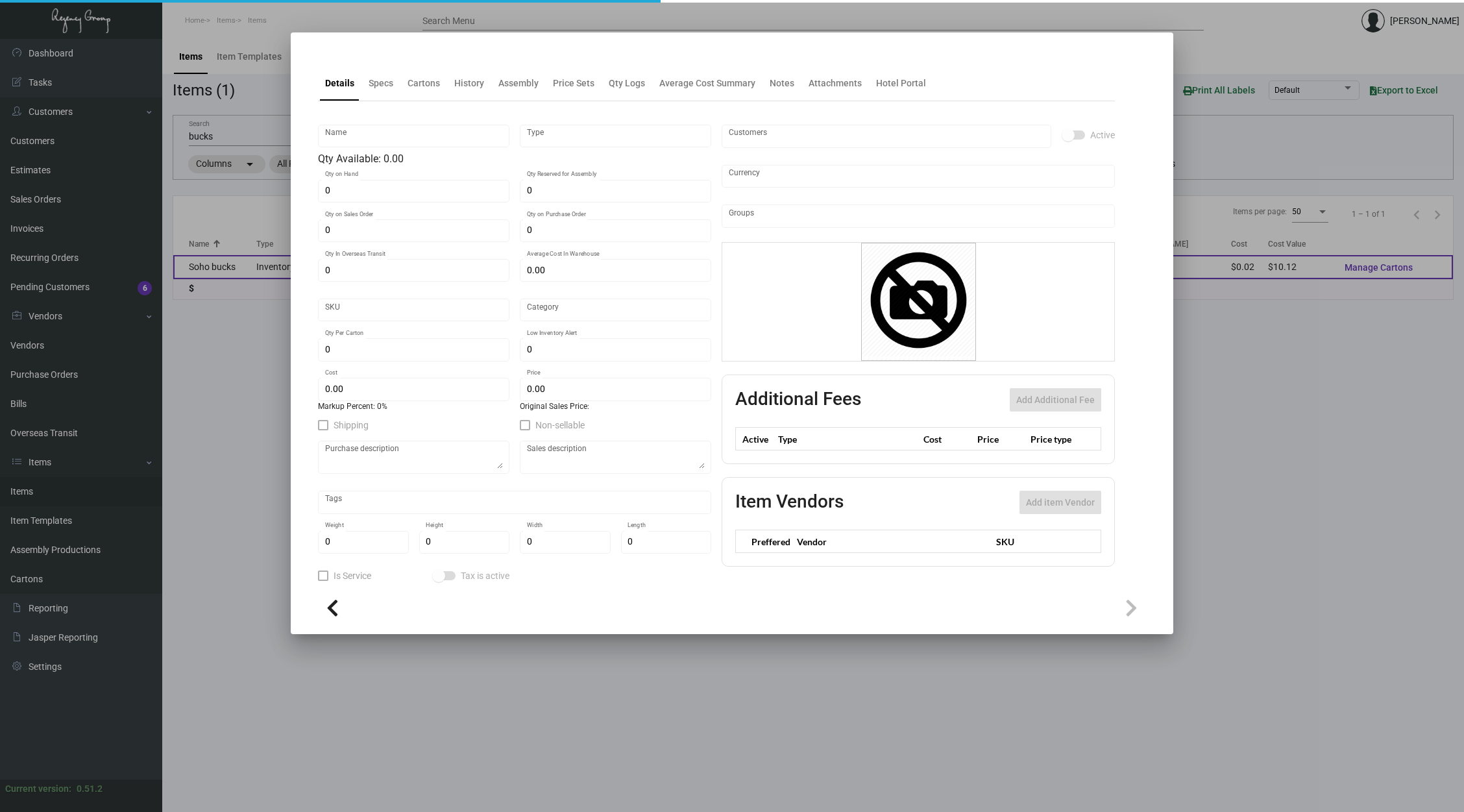
checkbox input "true"
type input "United States Dollar $"
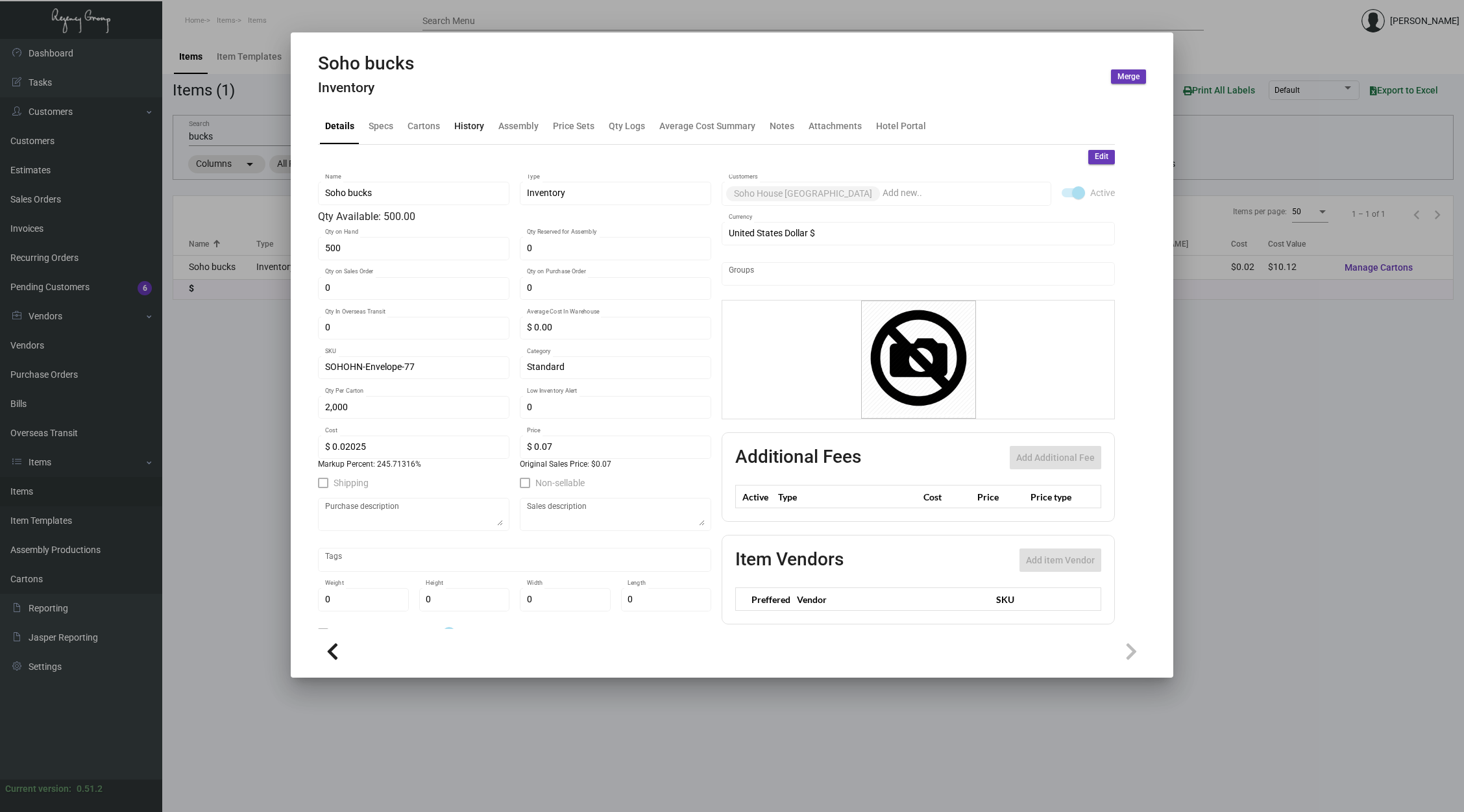
click at [461, 132] on div "History" at bounding box center [469, 126] width 30 height 14
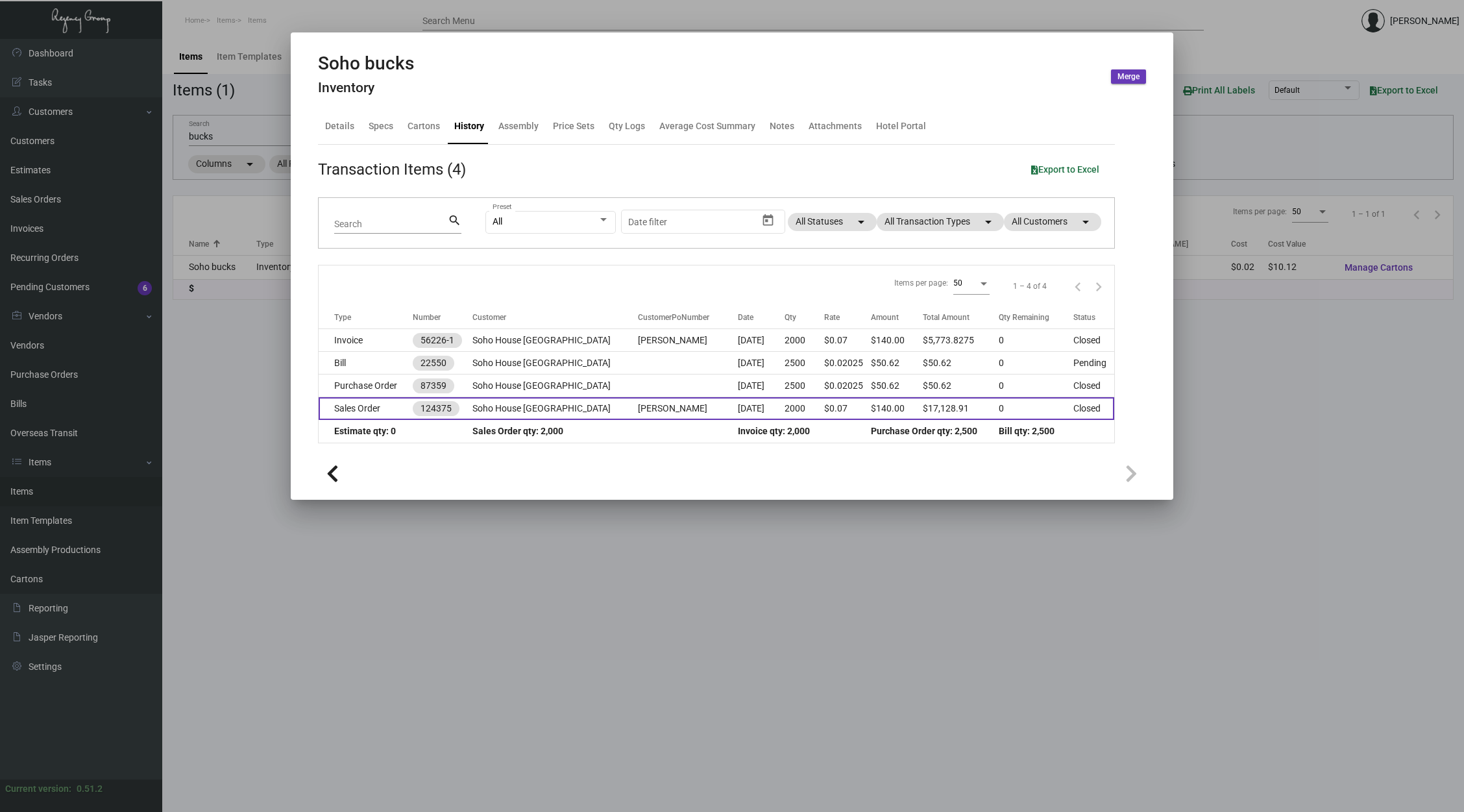
click at [788, 410] on td "2000" at bounding box center [805, 409] width 41 height 23
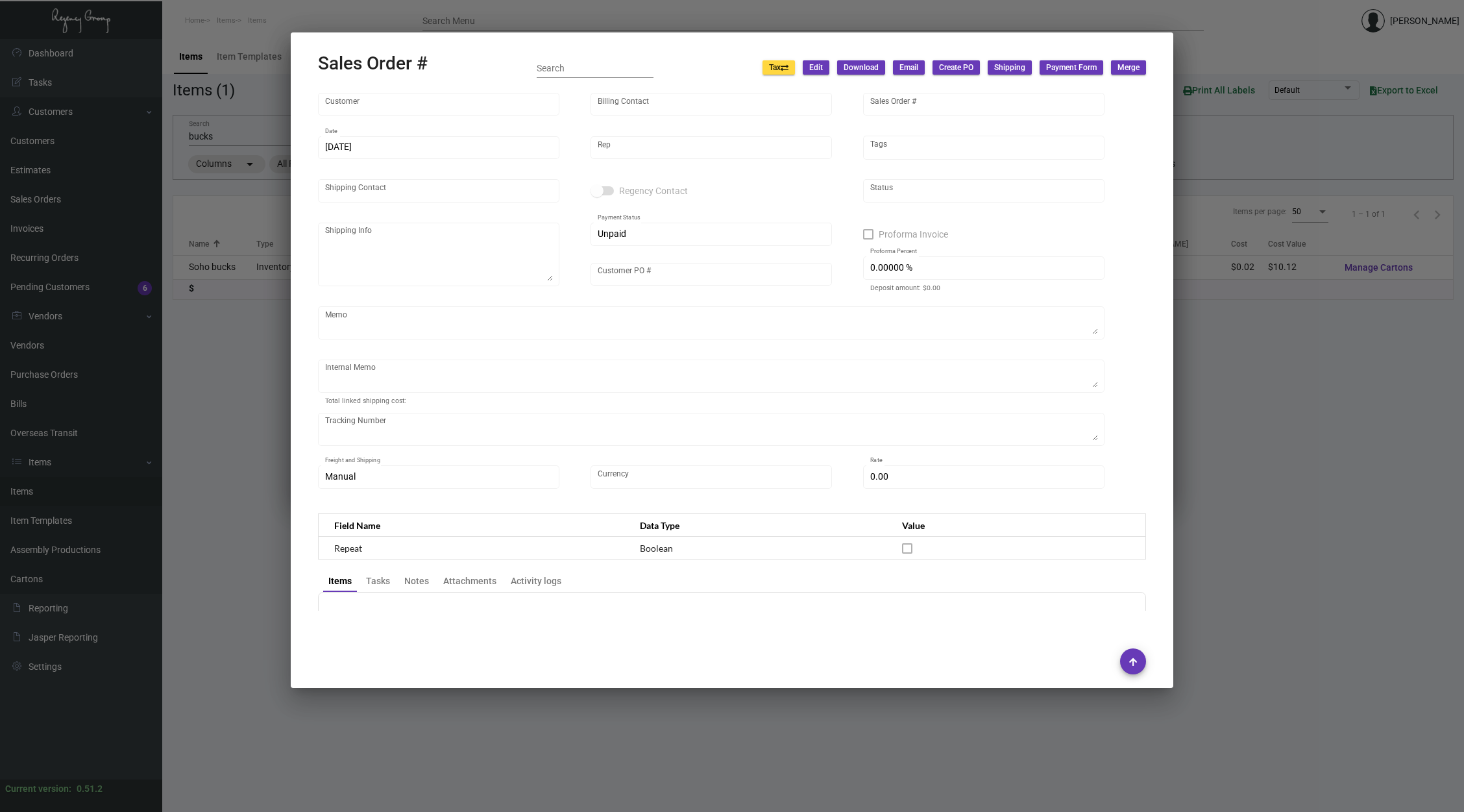
type input "Soho House [GEOGRAPHIC_DATA]"
type input "[DEMOGRAPHIC_DATA][PERSON_NAME]"
type input "124375"
type input "[DATE]"
type input "[PERSON_NAME]"
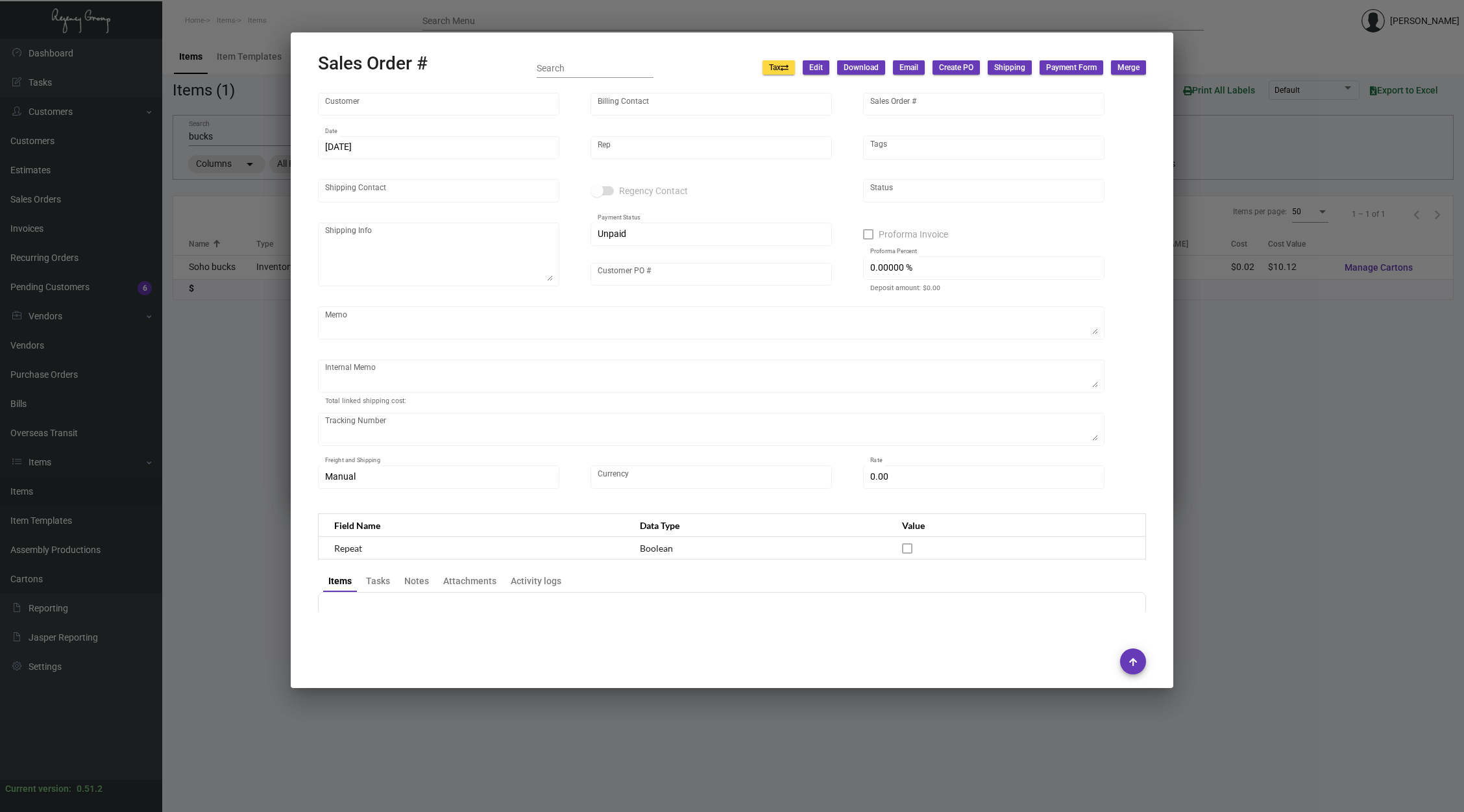
type input "[PERSON_NAME]"
type textarea "Soho House [GEOGRAPHIC_DATA] [PERSON_NAME] [STREET_ADDRESS]"
type input "[PERSON_NAME]"
checkbox input "true"
type textarea "[DATE] [PERSON_NAME] 770168769401 (PLEASE LOOK AT INTERNAL MEMO ON SO 124373 FO…"
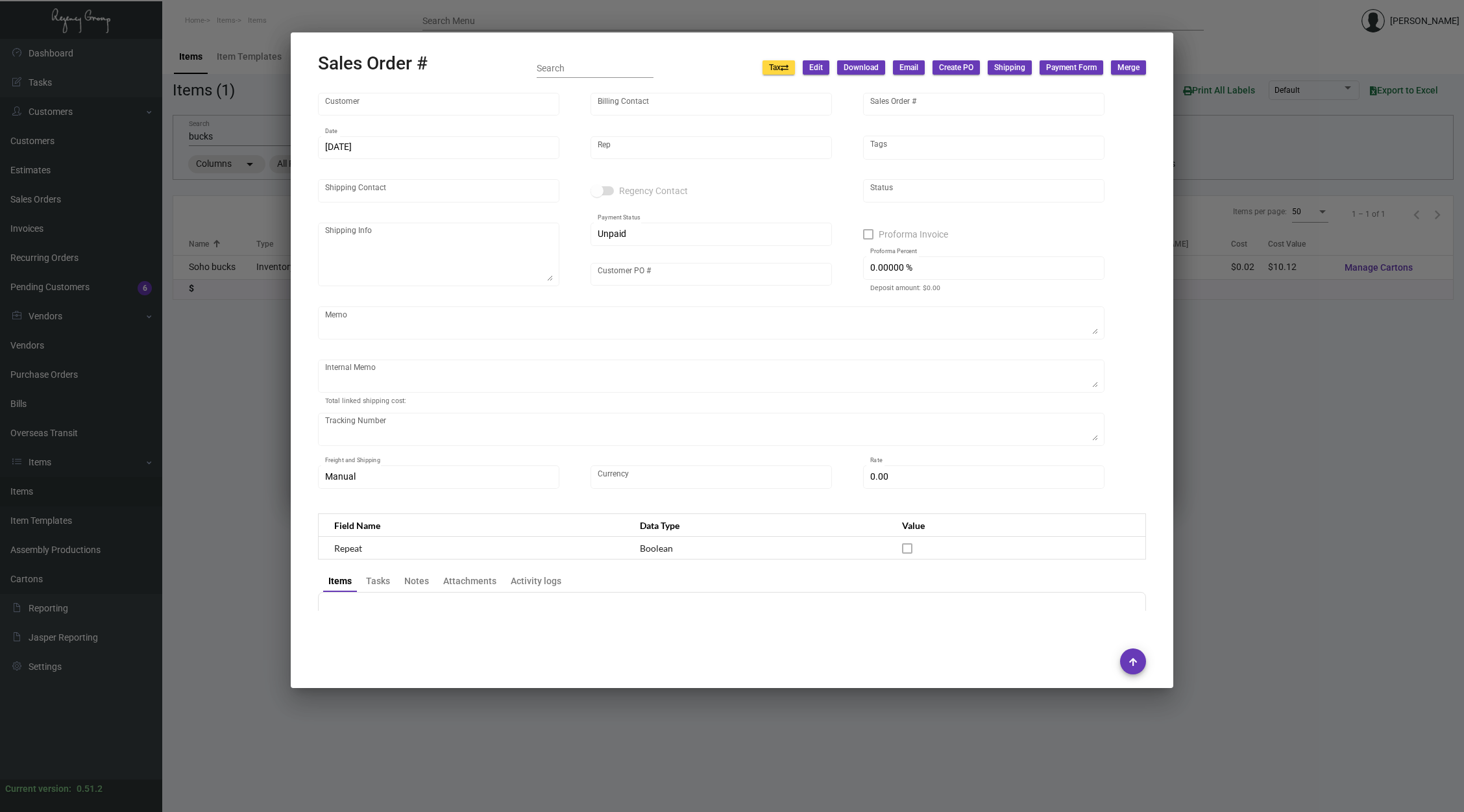
type input "United States Dollar $"
type input "$ 247.41"
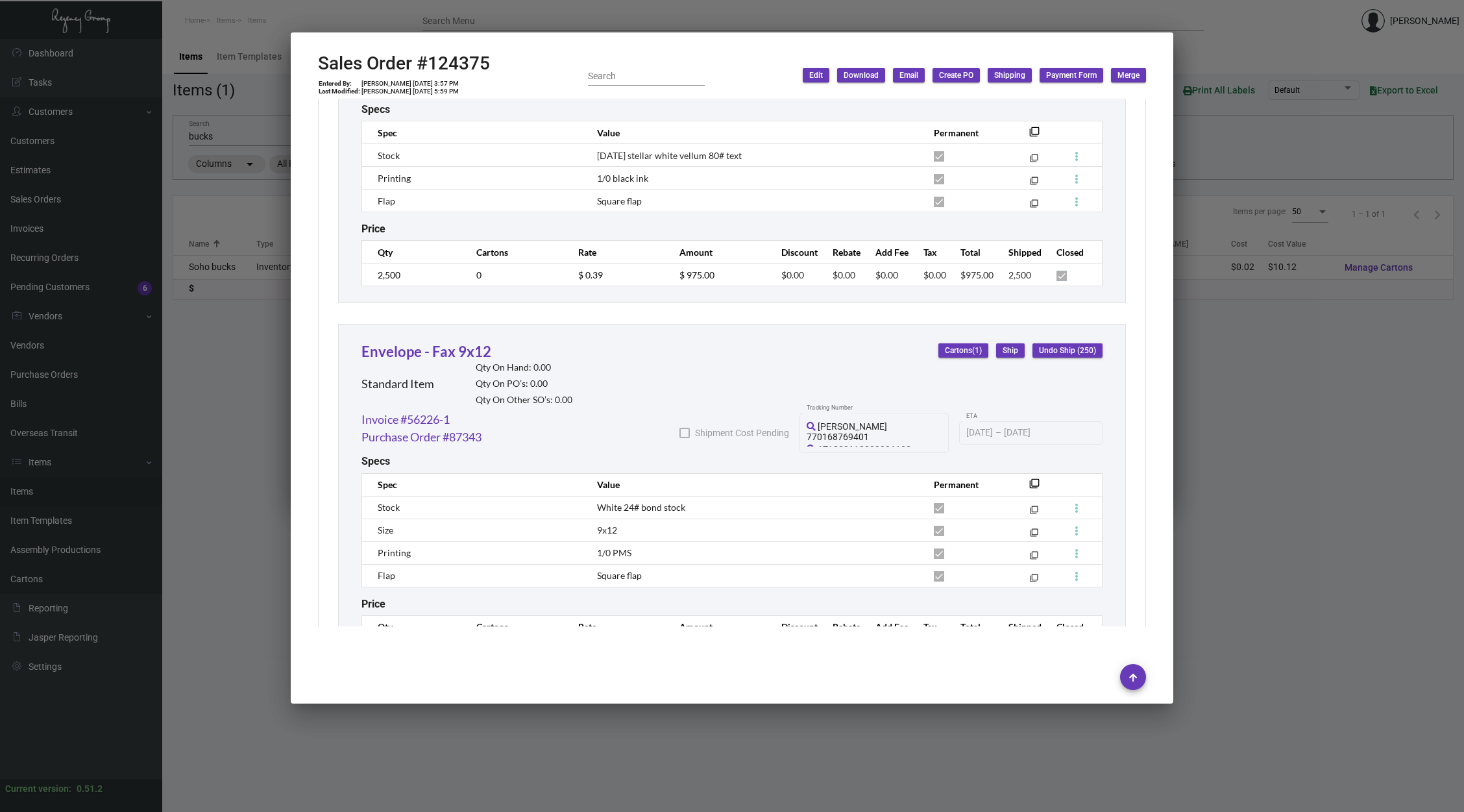
scroll to position [1668, 0]
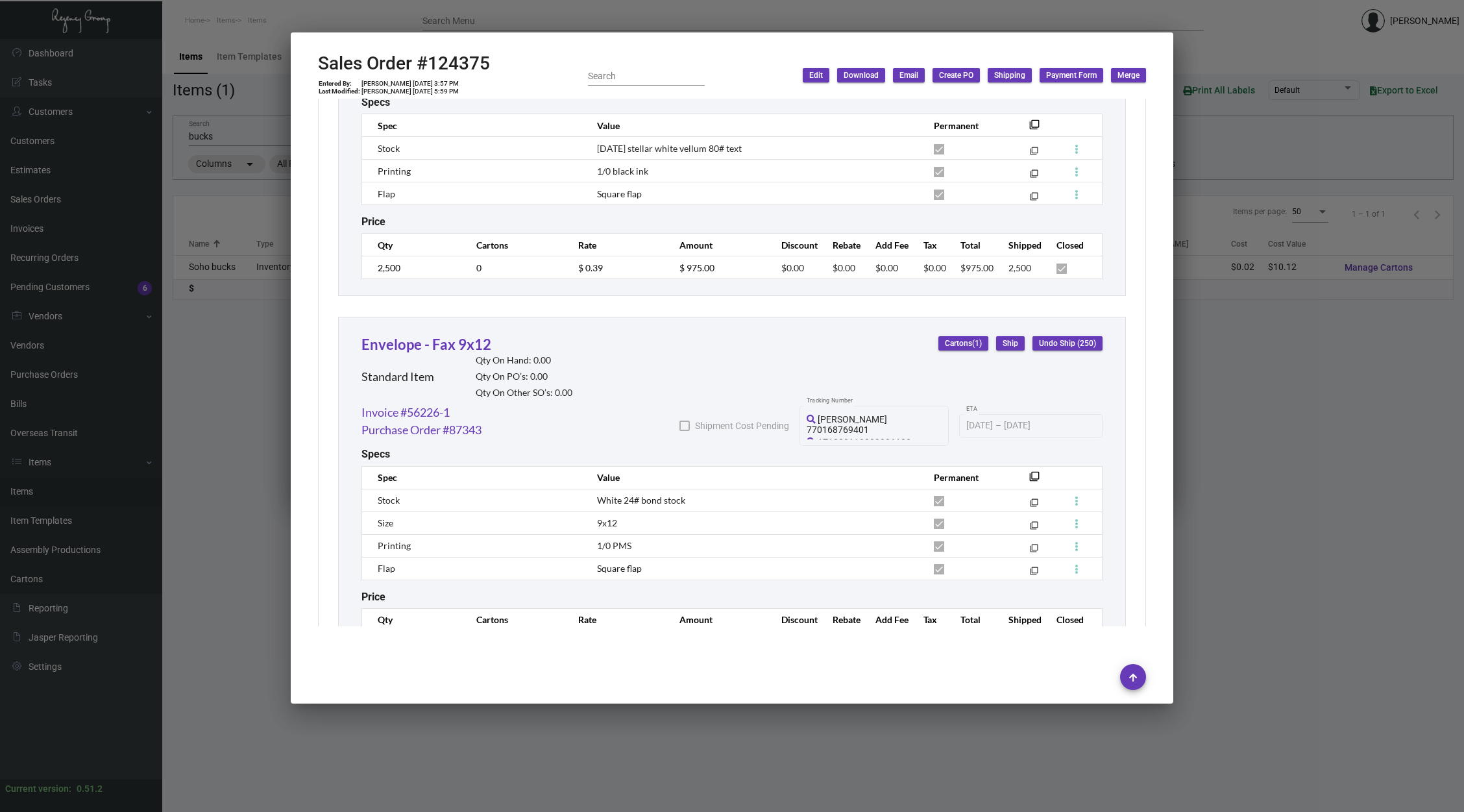
click at [1154, 663] on mat-dialog-container "Sales Order #124375 Entered By: [PERSON_NAME] [DATE] 3:57 PM Last Modified: [PE…" at bounding box center [732, 368] width 883 height 671
click at [1293, 429] on div at bounding box center [732, 406] width 1464 height 812
